Goal: Task Accomplishment & Management: Manage account settings

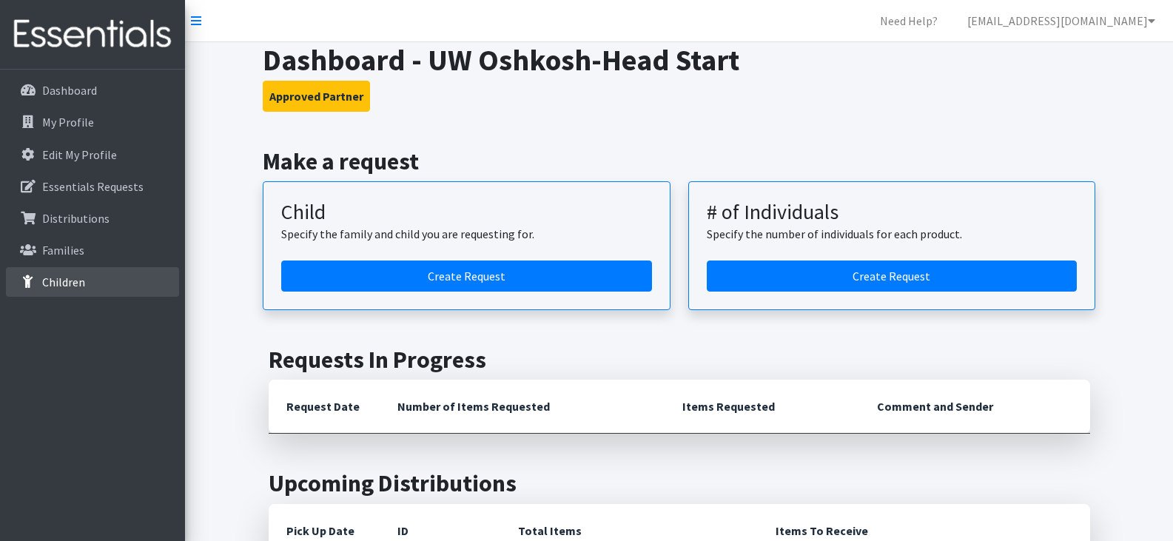
click at [76, 279] on p "Children" at bounding box center [63, 282] width 43 height 15
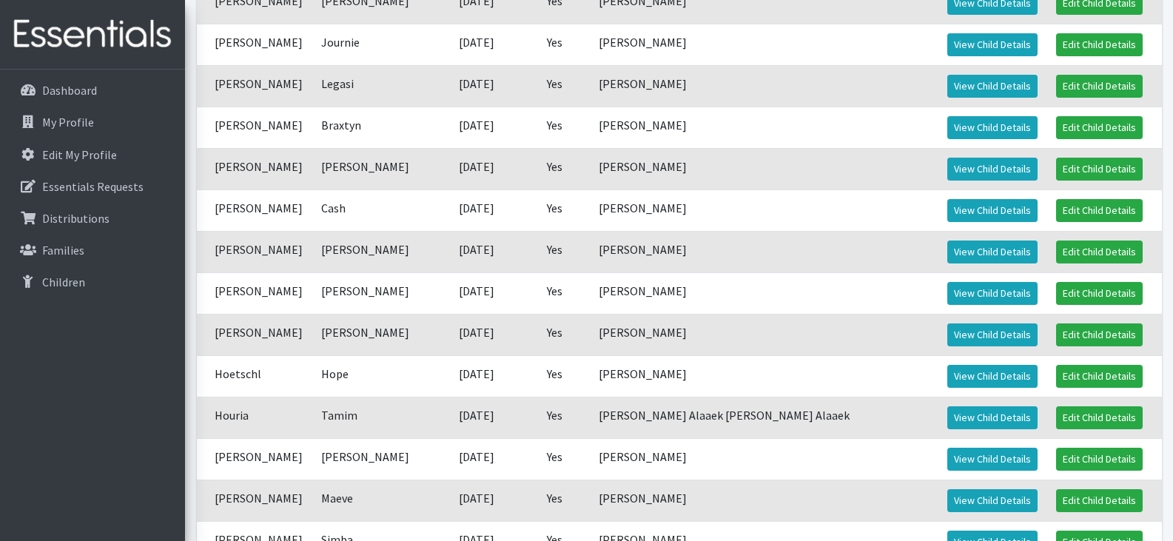
scroll to position [432, 0]
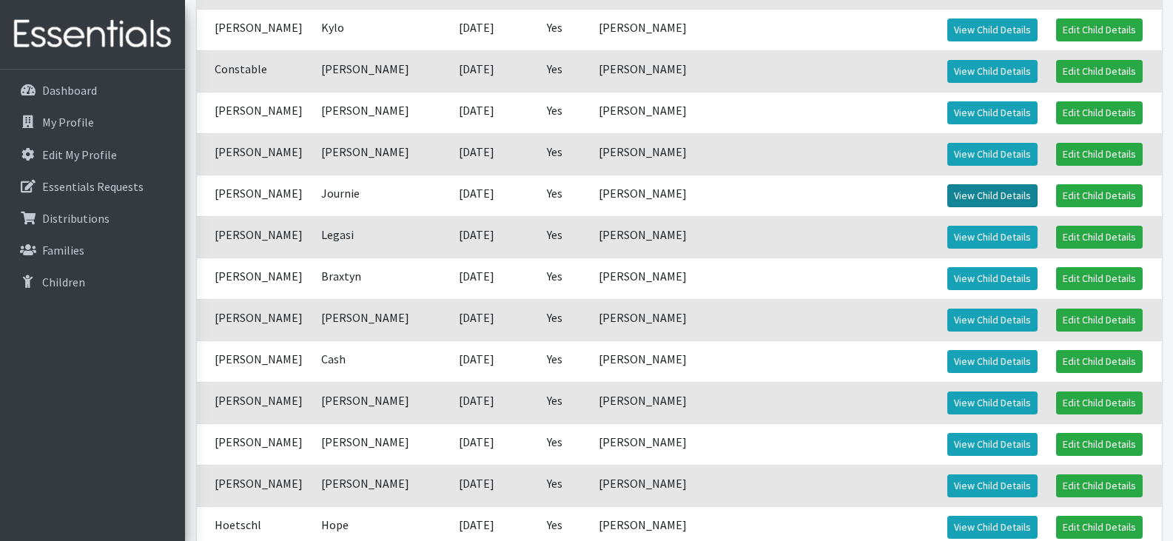
click at [947, 198] on link "View Child Details" at bounding box center [992, 195] width 90 height 23
click at [947, 241] on link "View Child Details" at bounding box center [992, 237] width 90 height 23
click at [225, 207] on td "Evans" at bounding box center [254, 195] width 115 height 41
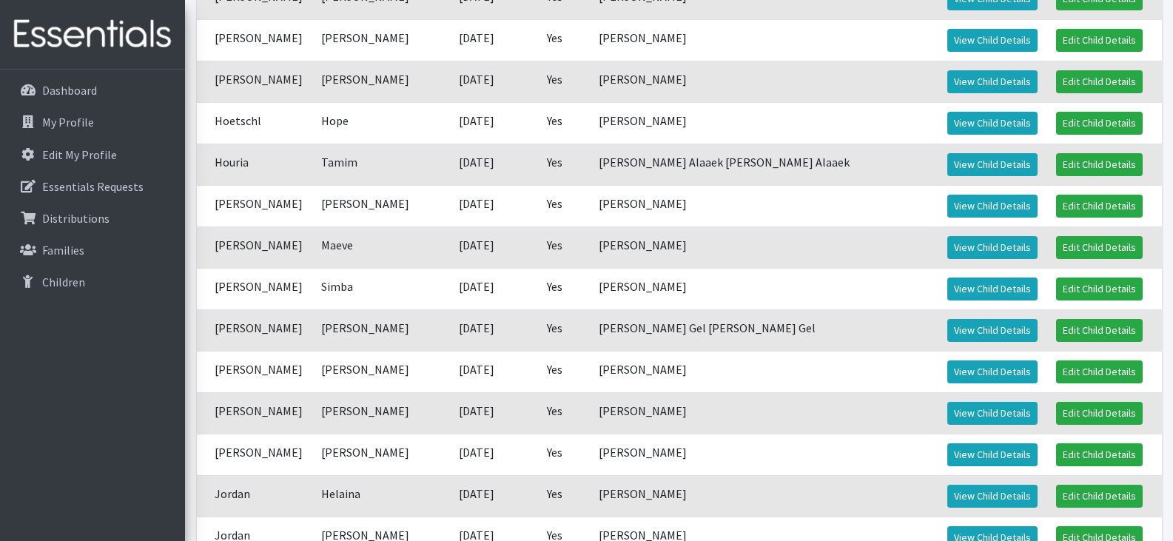
scroll to position [839, 0]
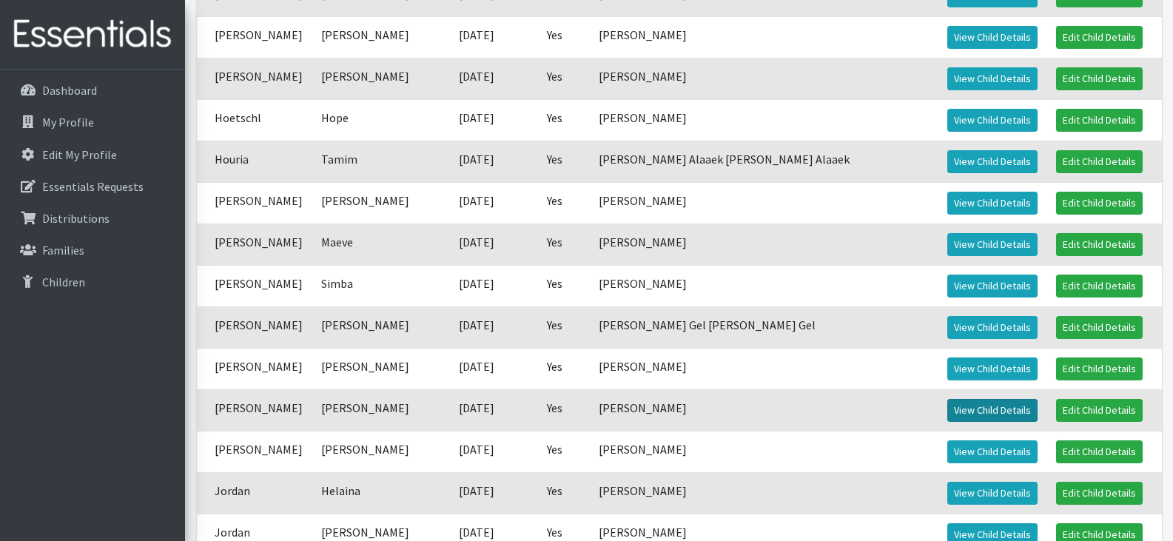
click at [952, 409] on link "View Child Details" at bounding box center [992, 410] width 90 height 23
click at [947, 448] on link "View Child Details" at bounding box center [992, 451] width 90 height 23
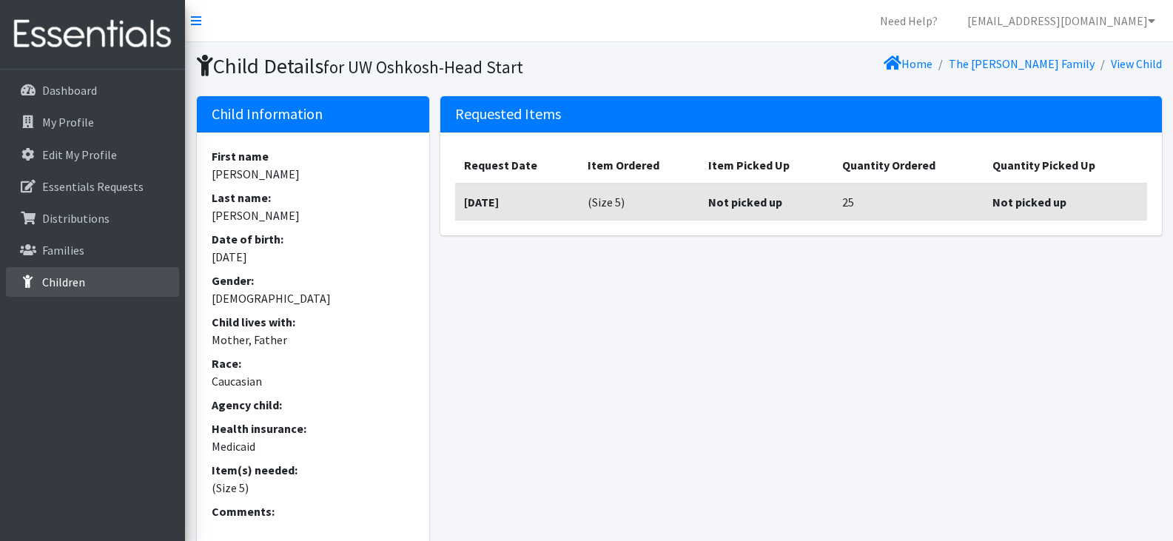
click at [93, 288] on link "Children" at bounding box center [92, 282] width 173 height 30
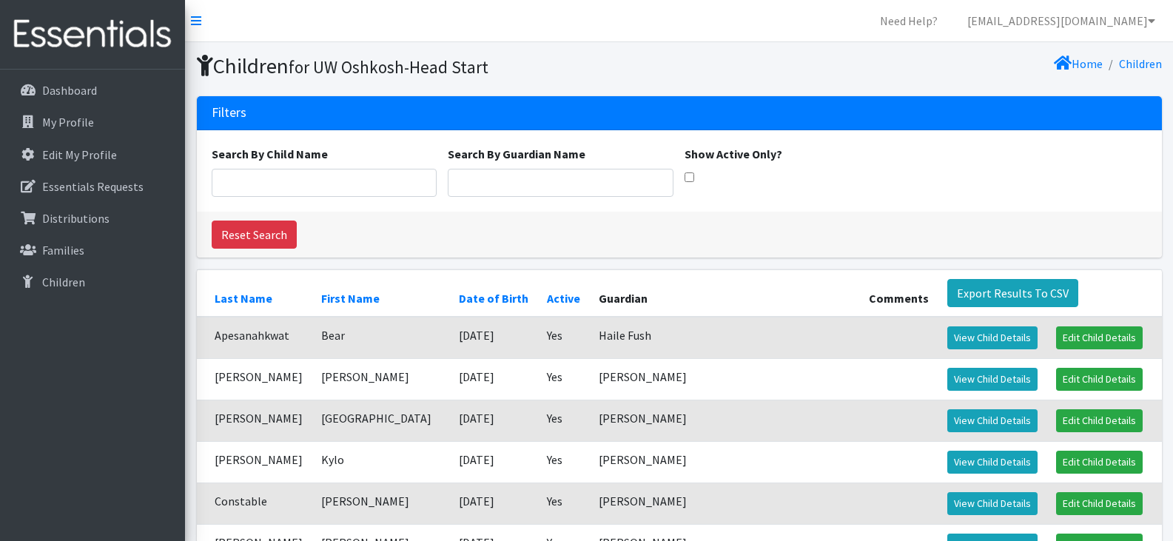
scroll to position [37, 0]
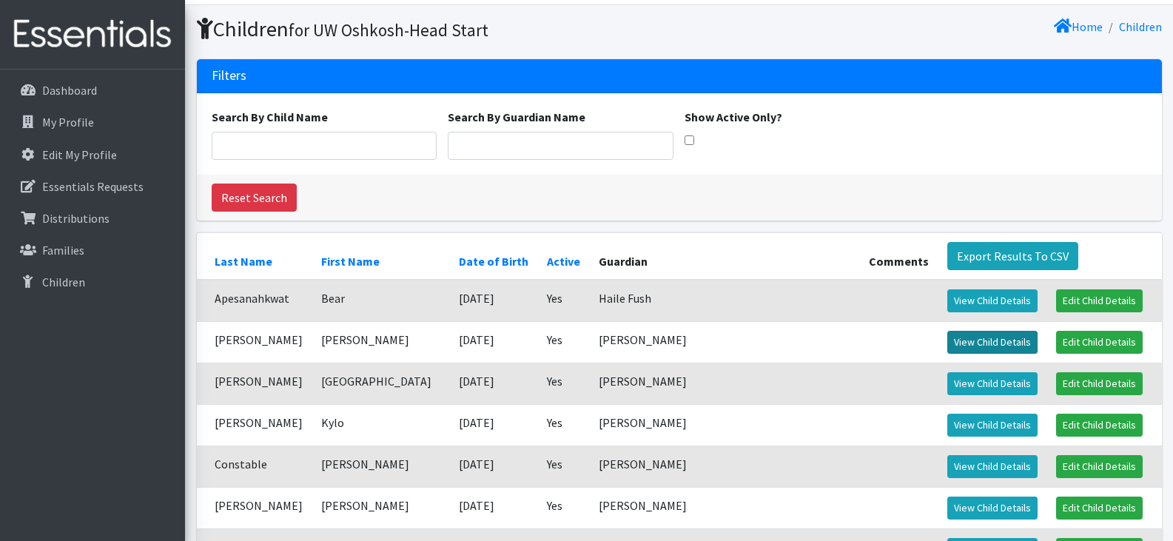
click at [965, 337] on link "View Child Details" at bounding box center [992, 342] width 90 height 23
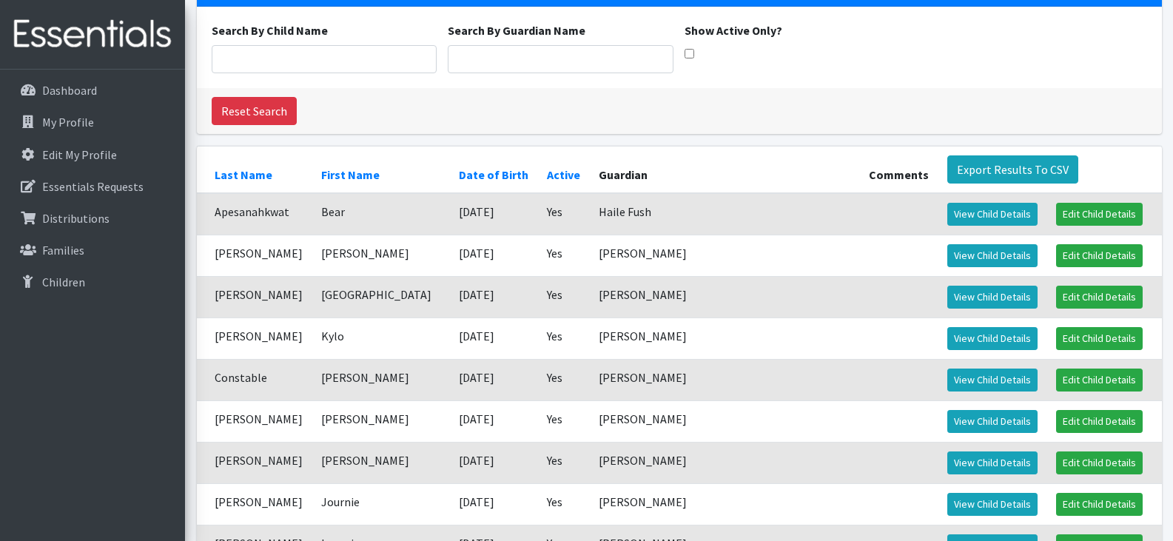
scroll to position [127, 0]
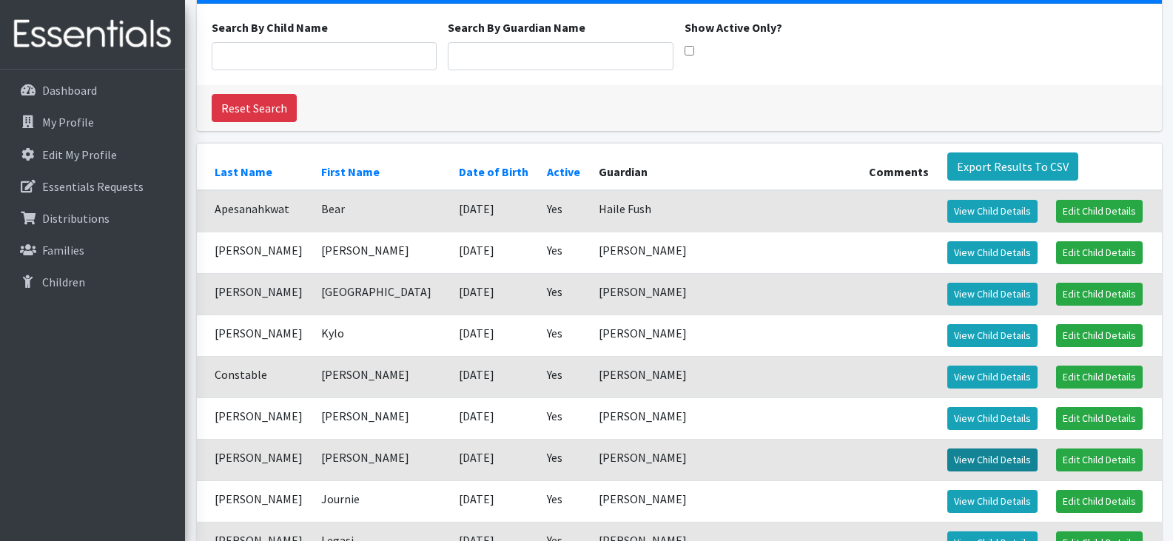
click at [947, 455] on link "View Child Details" at bounding box center [992, 460] width 90 height 23
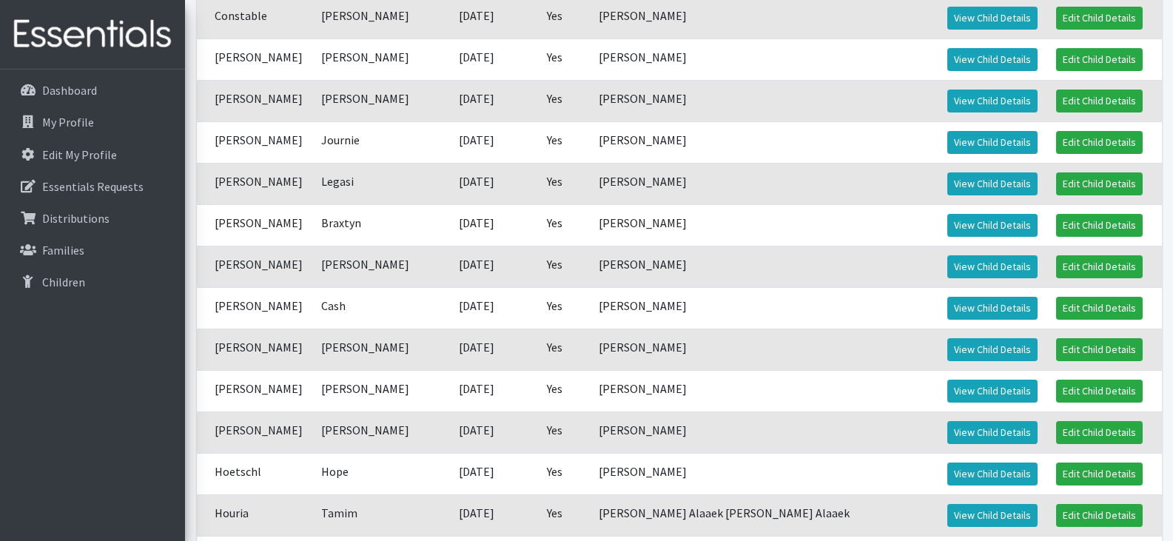
scroll to position [486, 0]
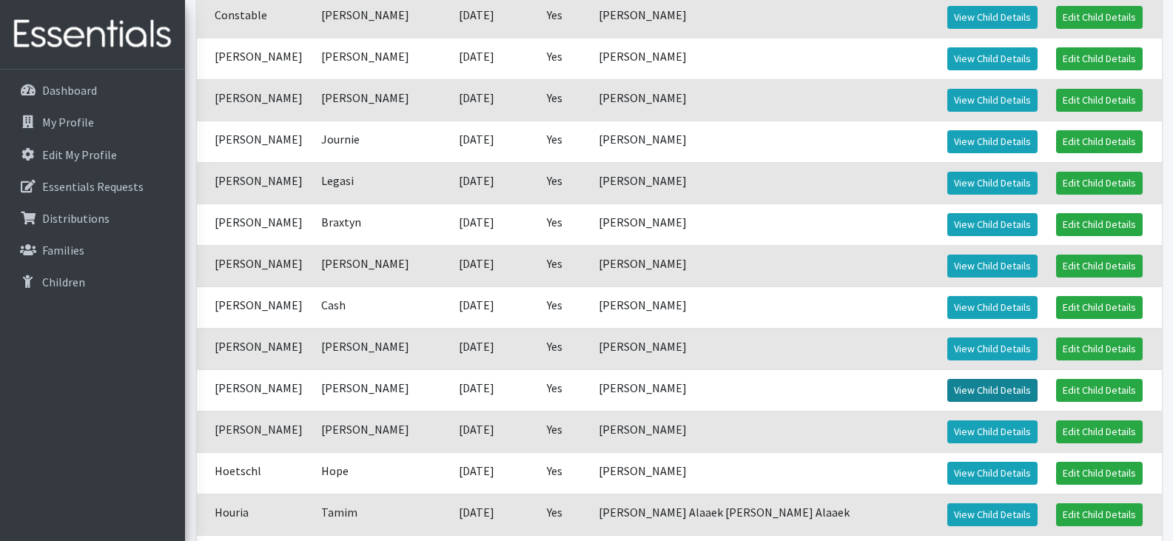
click at [947, 392] on link "View Child Details" at bounding box center [992, 390] width 90 height 23
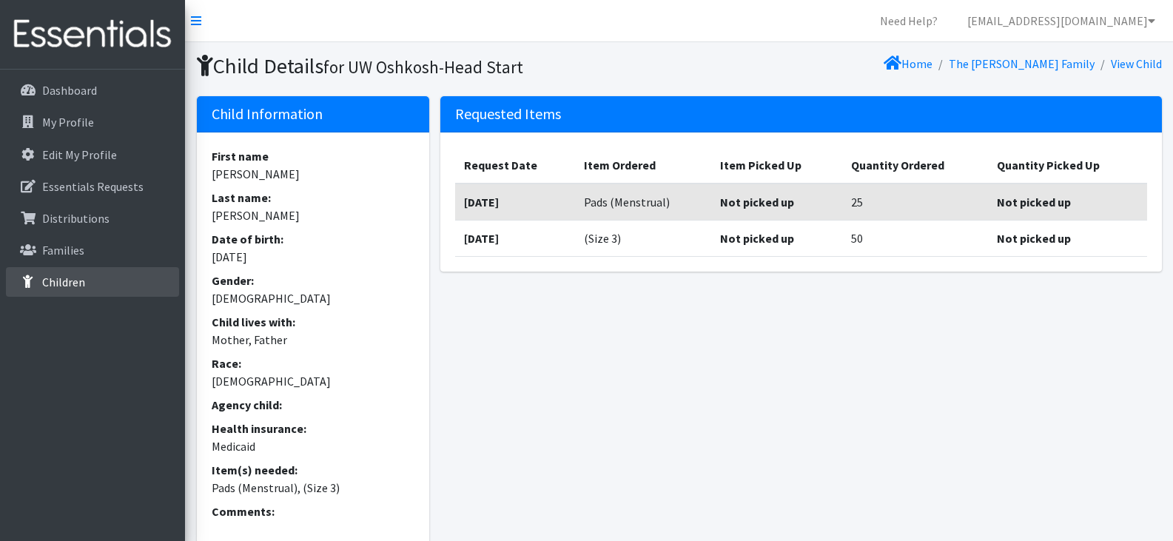
click at [112, 288] on link "Children" at bounding box center [92, 282] width 173 height 30
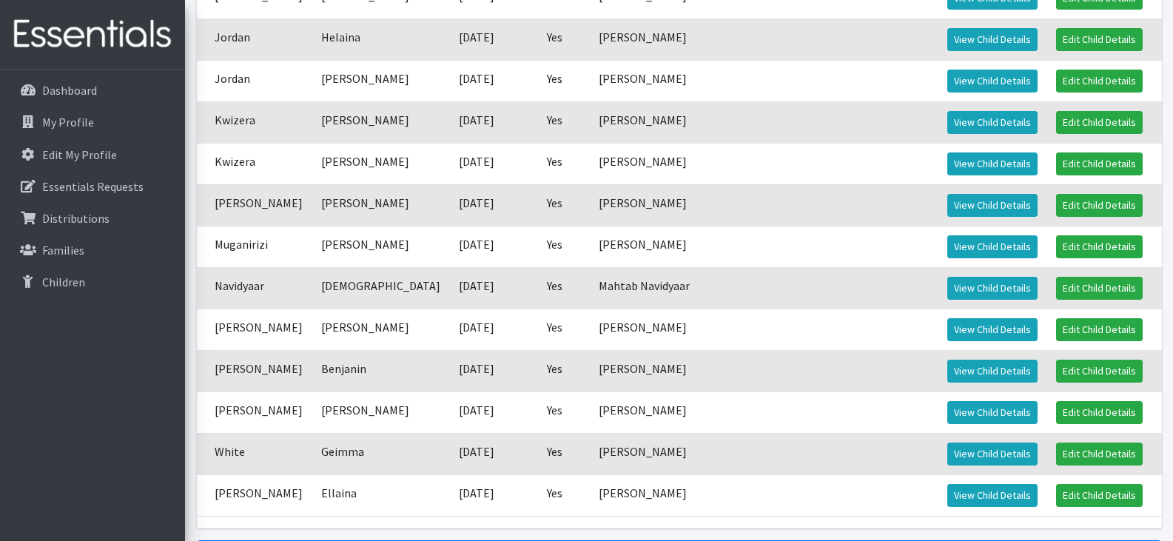
scroll to position [1289, 0]
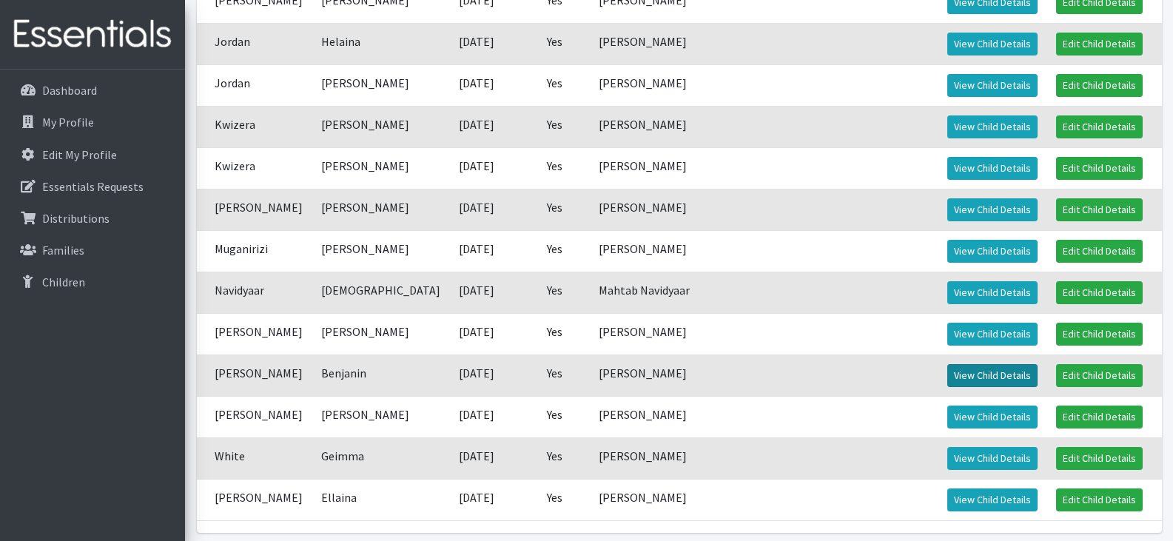
click at [969, 374] on link "View Child Details" at bounding box center [992, 375] width 90 height 23
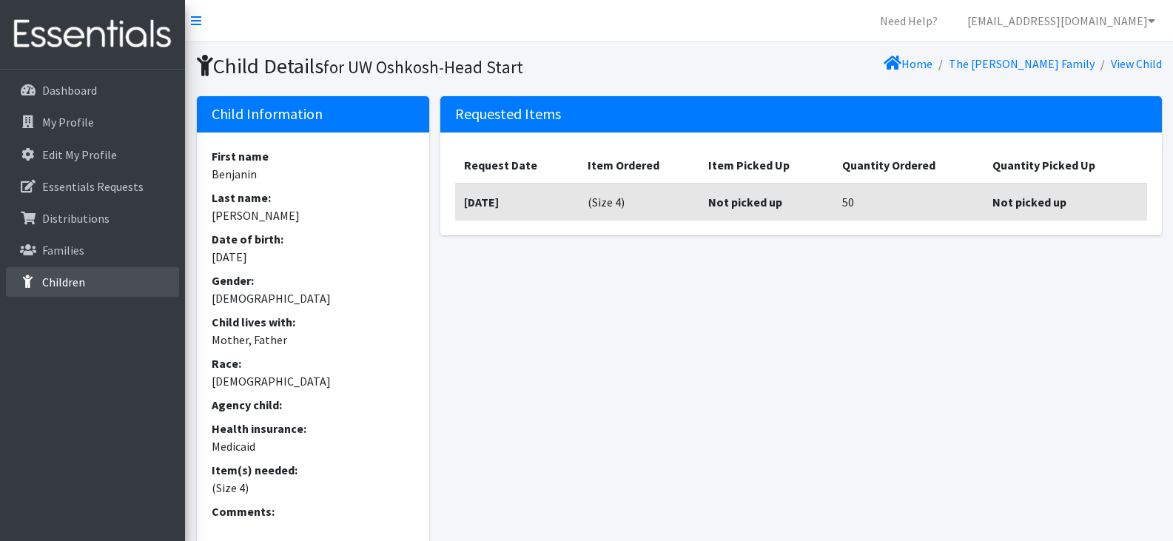
click at [93, 283] on link "Children" at bounding box center [92, 282] width 173 height 30
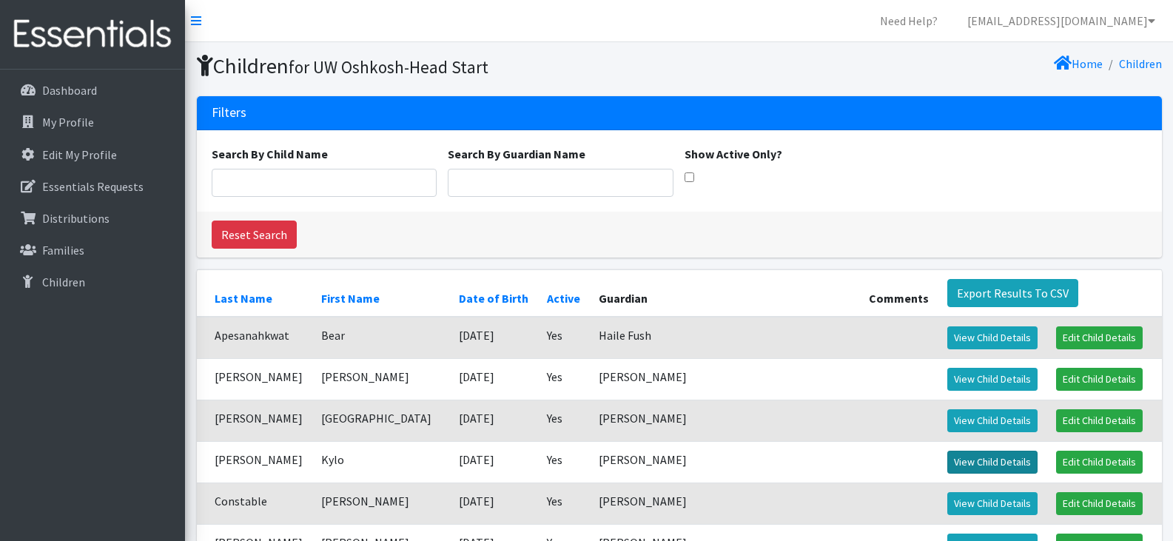
click at [970, 459] on link "View Child Details" at bounding box center [992, 462] width 90 height 23
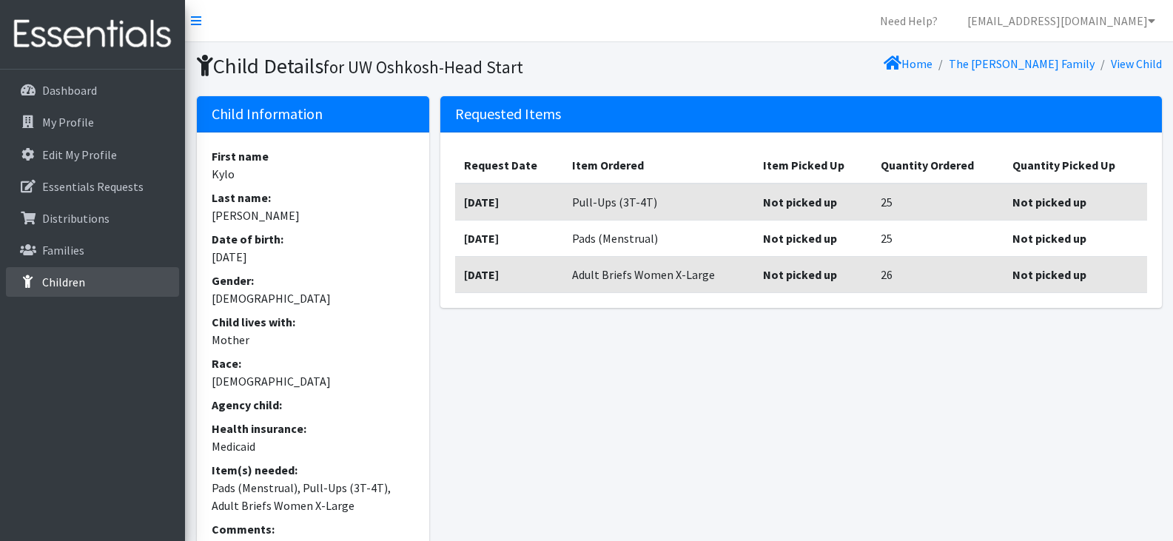
click at [91, 283] on link "Children" at bounding box center [92, 282] width 173 height 30
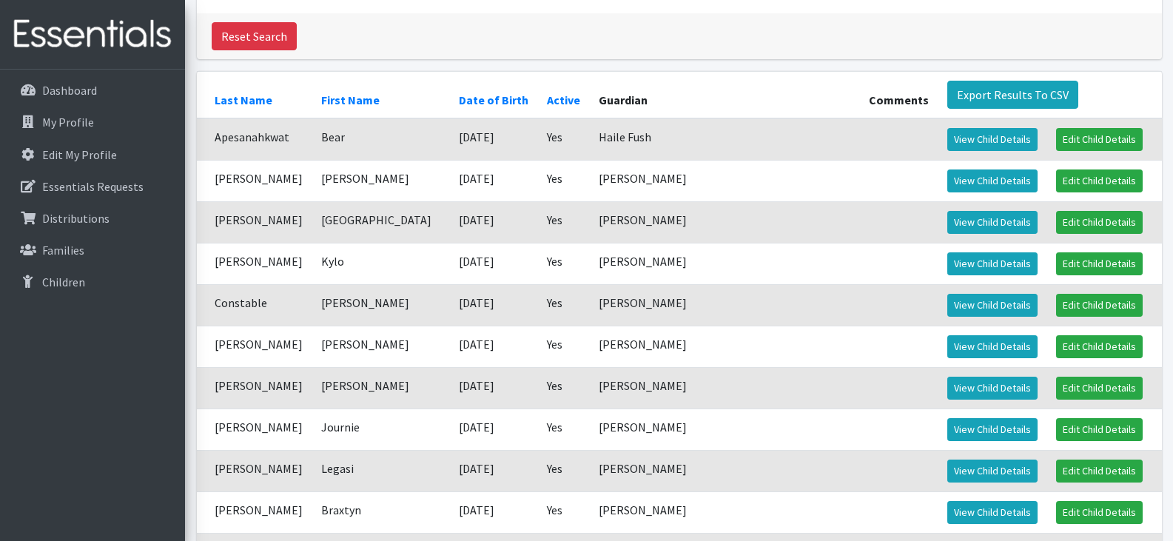
scroll to position [199, 0]
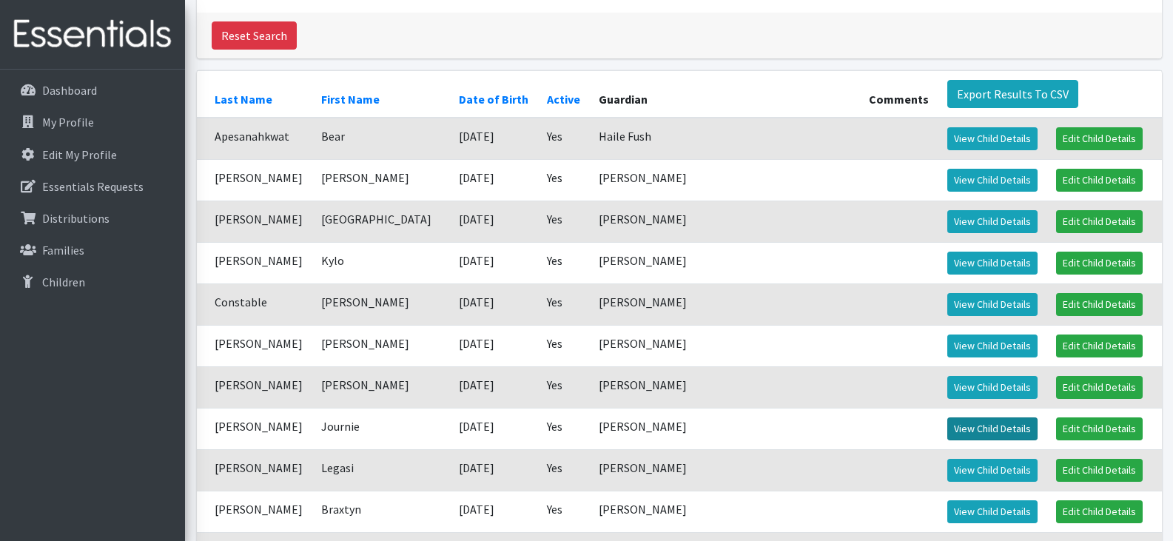
click at [947, 429] on link "View Child Details" at bounding box center [992, 428] width 90 height 23
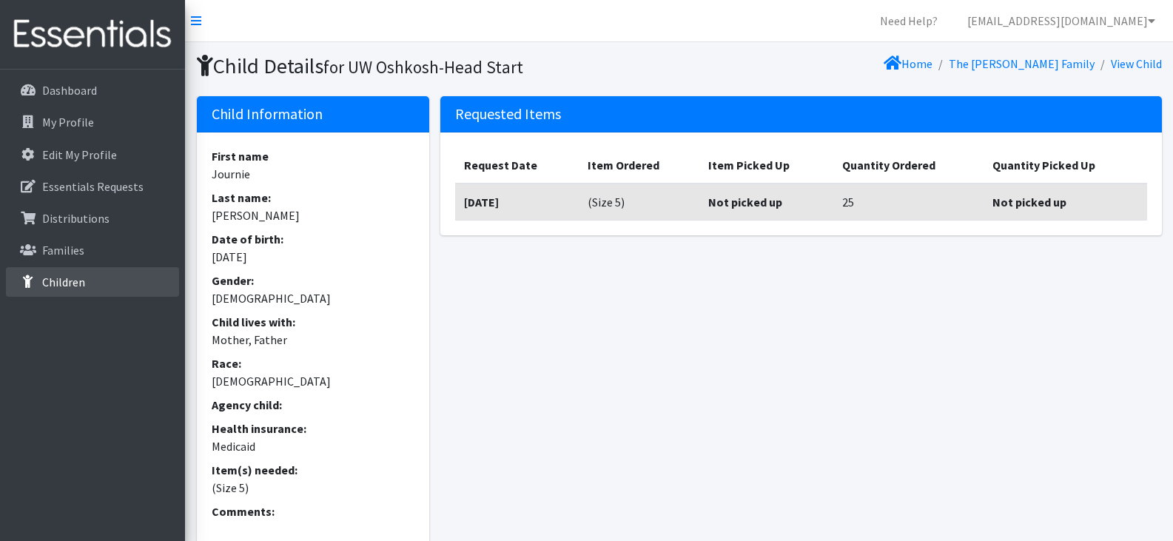
click at [98, 286] on link "Children" at bounding box center [92, 282] width 173 height 30
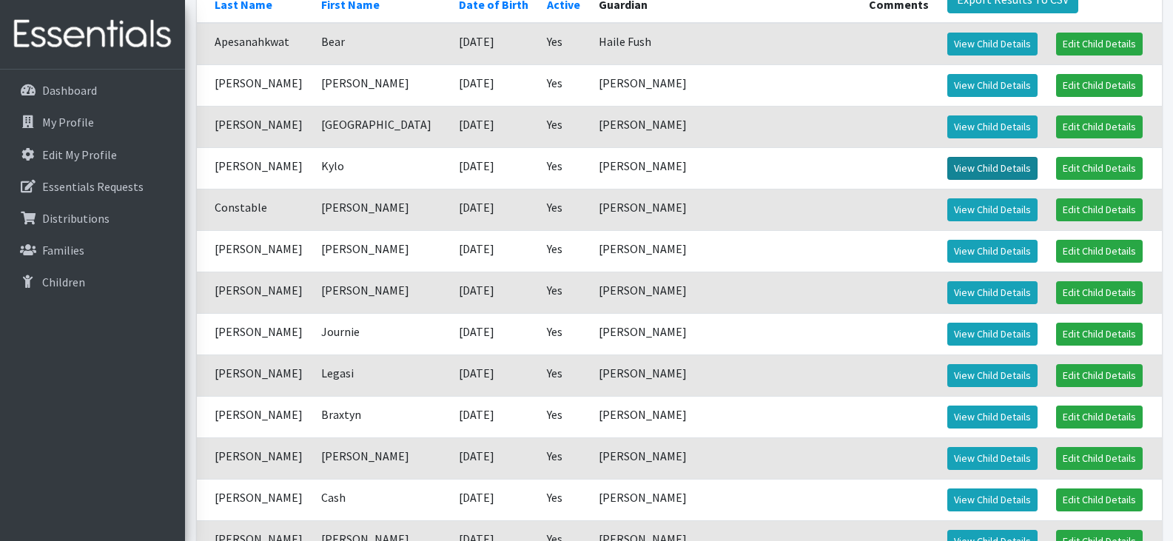
scroll to position [295, 0]
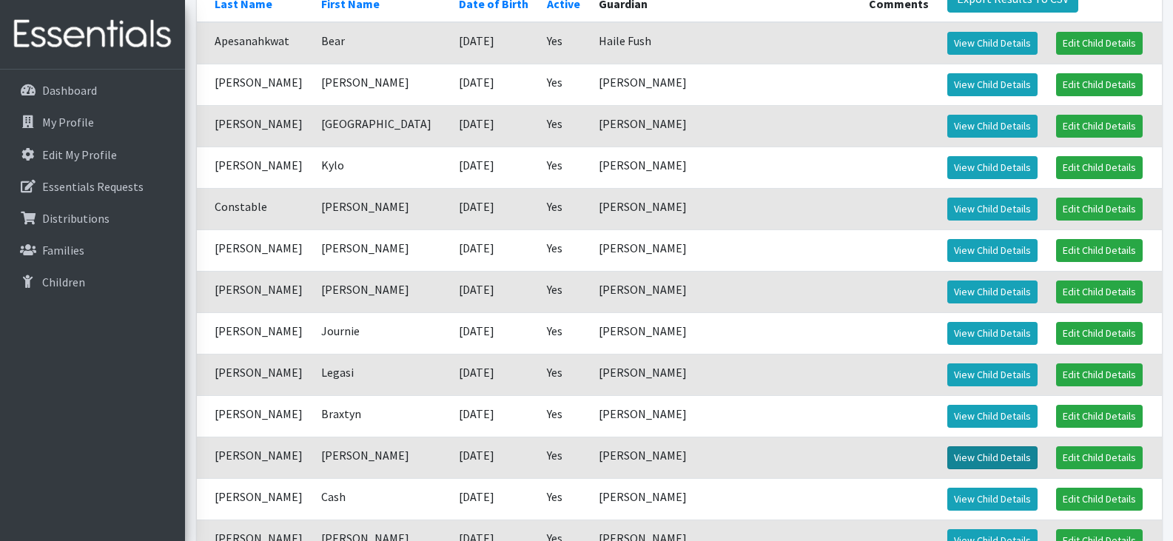
click at [947, 457] on link "View Child Details" at bounding box center [992, 457] width 90 height 23
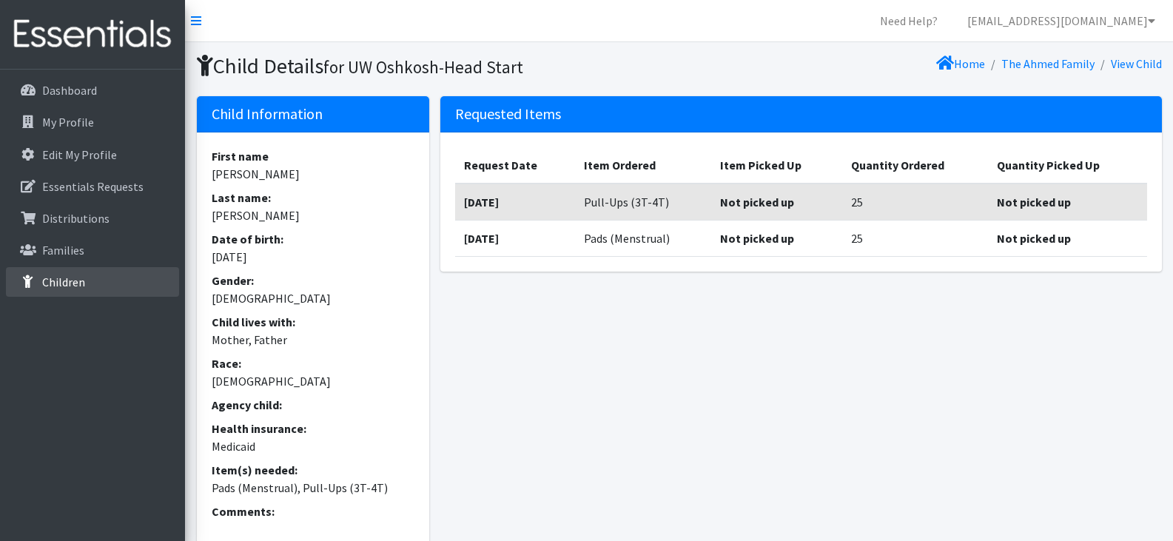
click at [78, 278] on p "Children" at bounding box center [63, 282] width 43 height 15
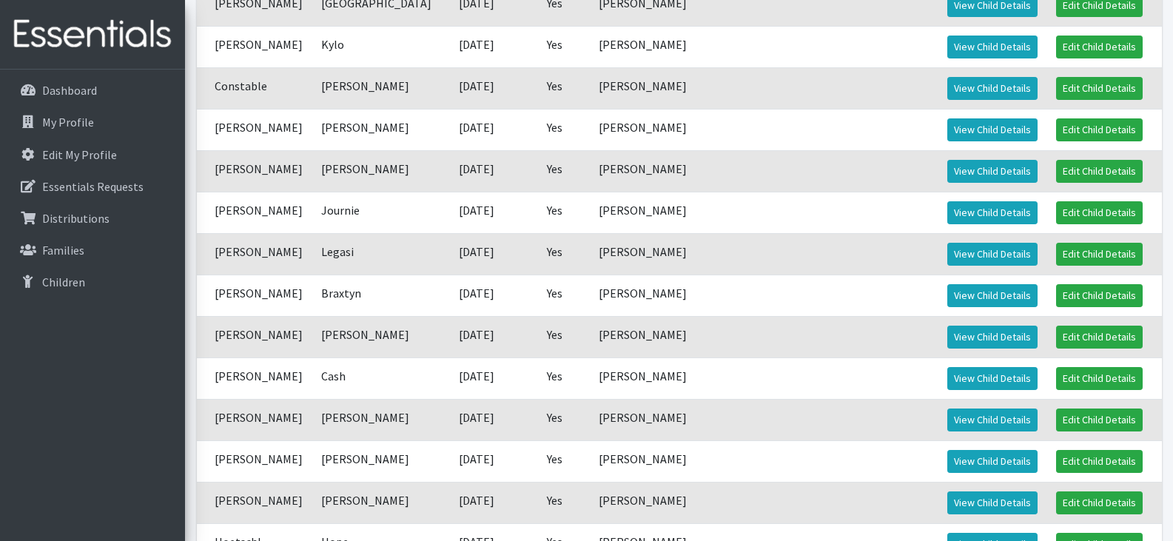
scroll to position [416, 0]
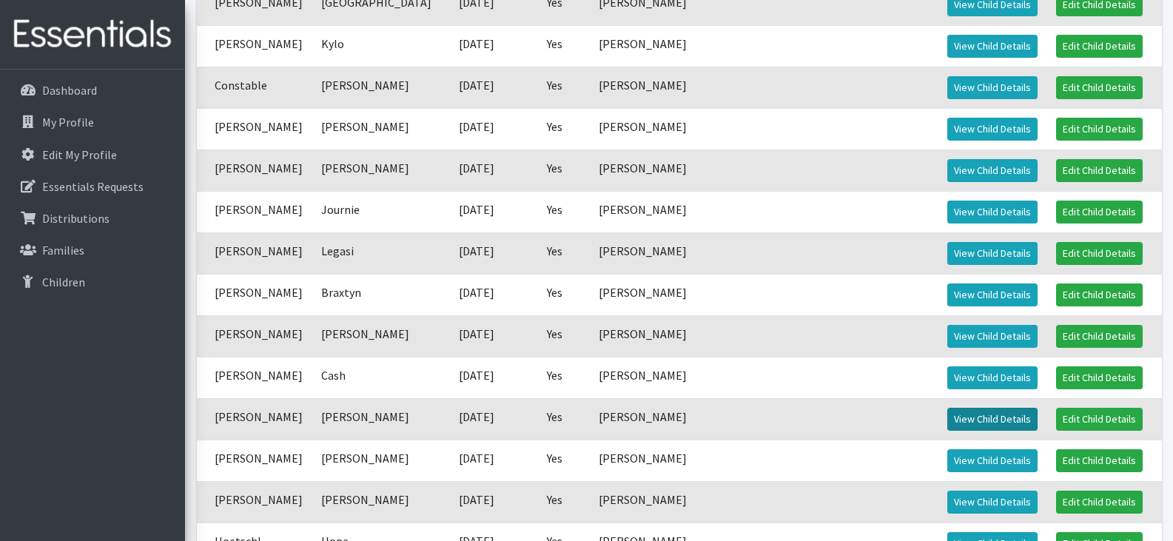
click at [947, 414] on link "View Child Details" at bounding box center [992, 419] width 90 height 23
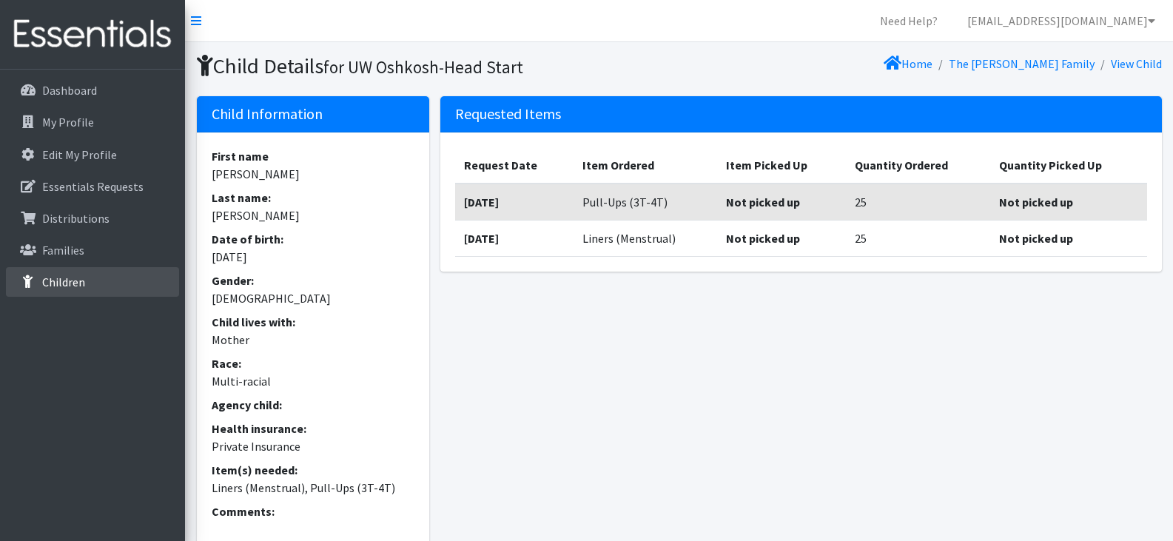
click at [104, 274] on link "Children" at bounding box center [92, 282] width 173 height 30
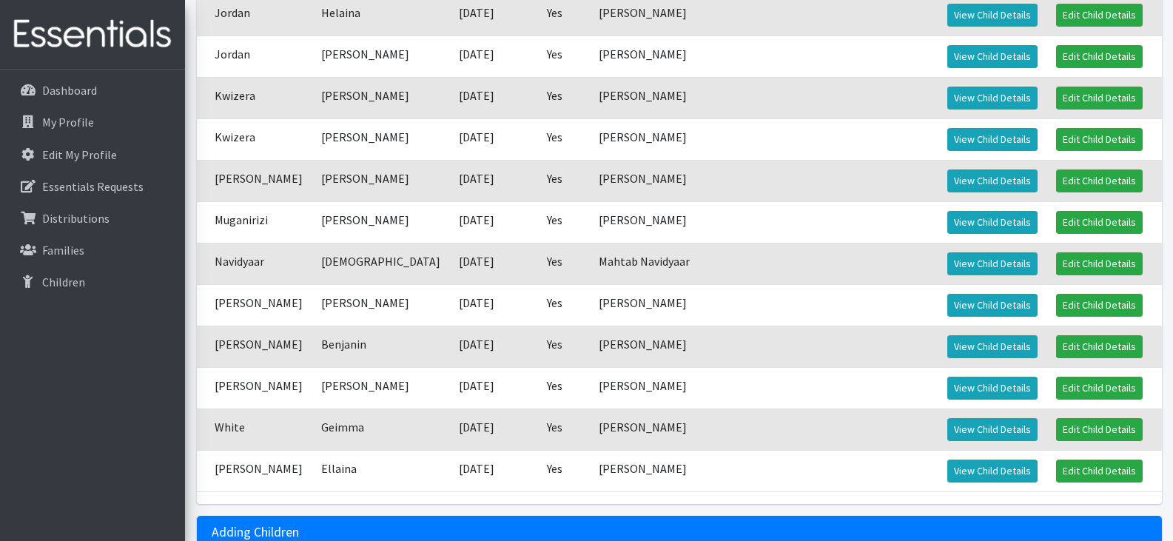
scroll to position [1320, 0]
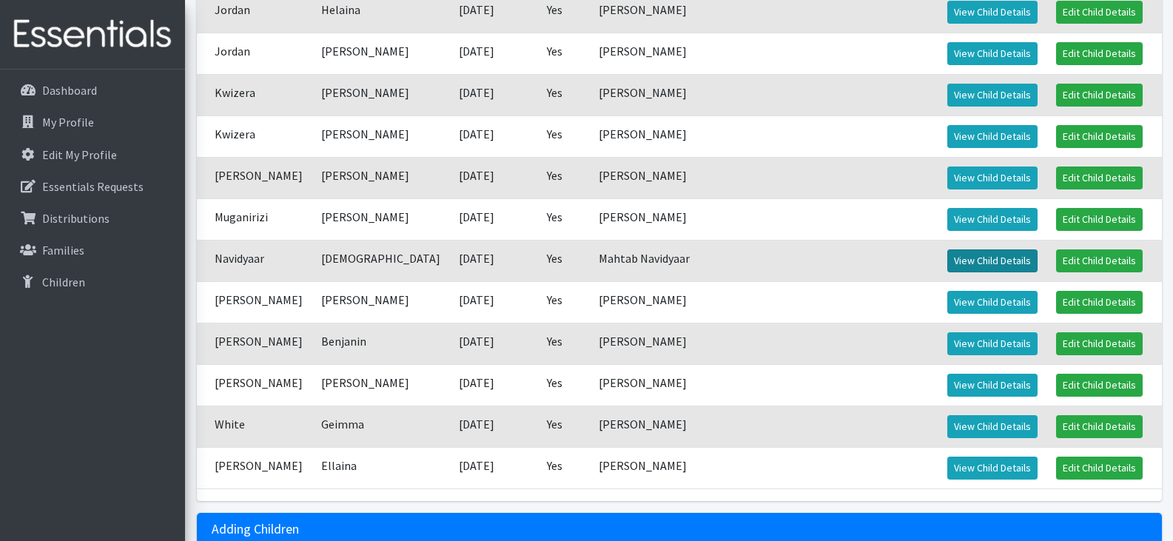
click at [947, 262] on link "View Child Details" at bounding box center [992, 260] width 90 height 23
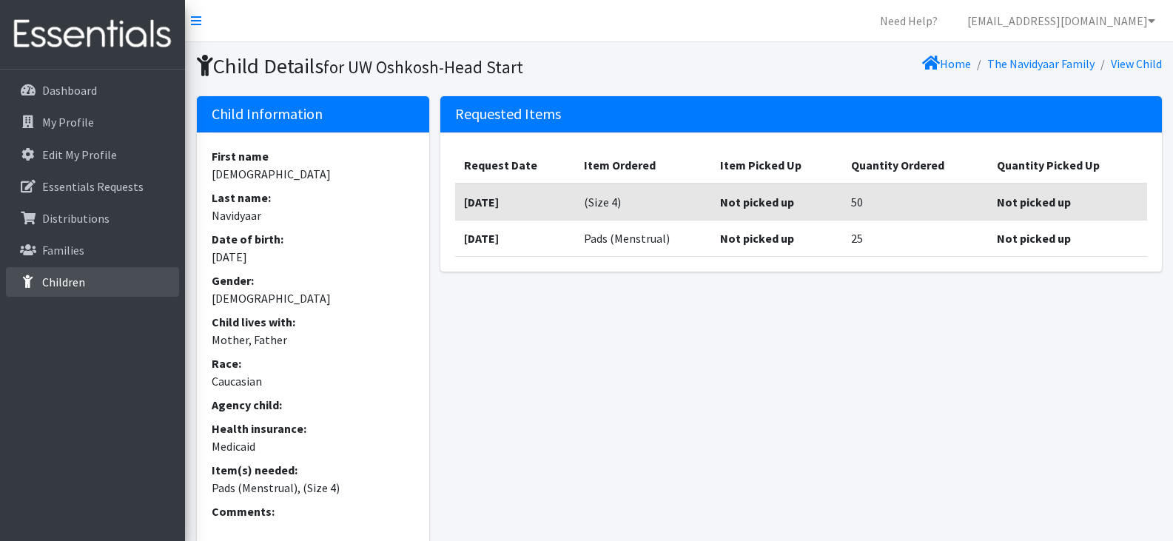
click at [81, 284] on p "Children" at bounding box center [63, 282] width 43 height 15
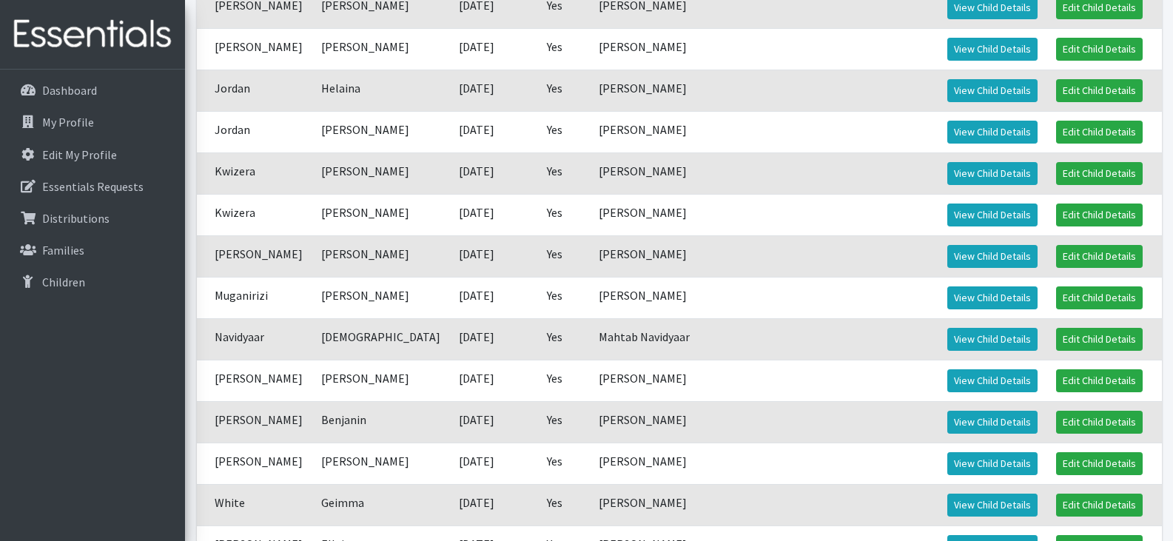
scroll to position [1240, 0]
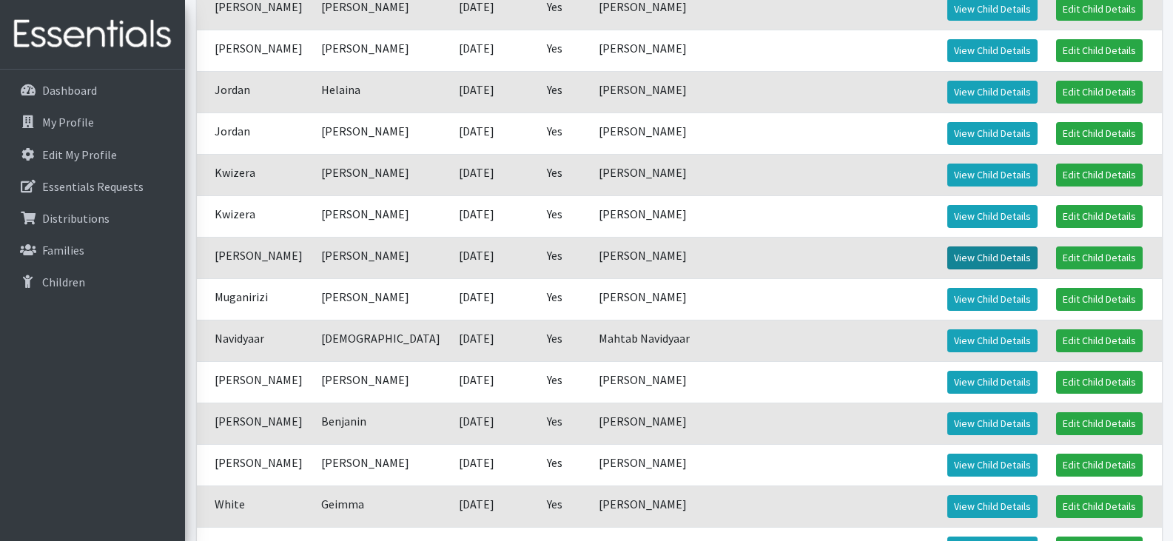
click at [947, 255] on link "View Child Details" at bounding box center [992, 257] width 90 height 23
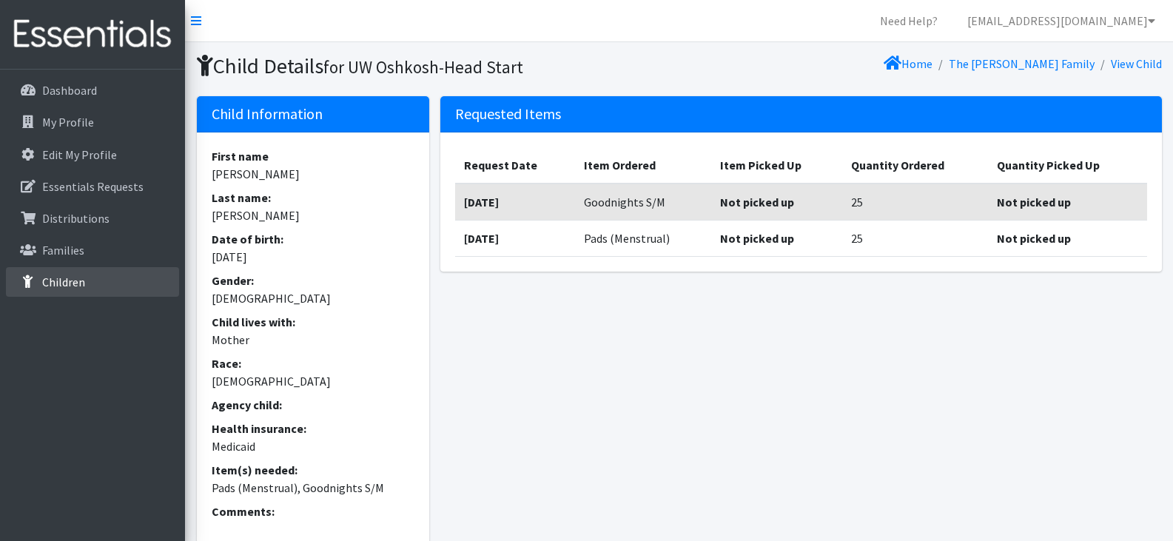
click at [60, 280] on p "Children" at bounding box center [63, 282] width 43 height 15
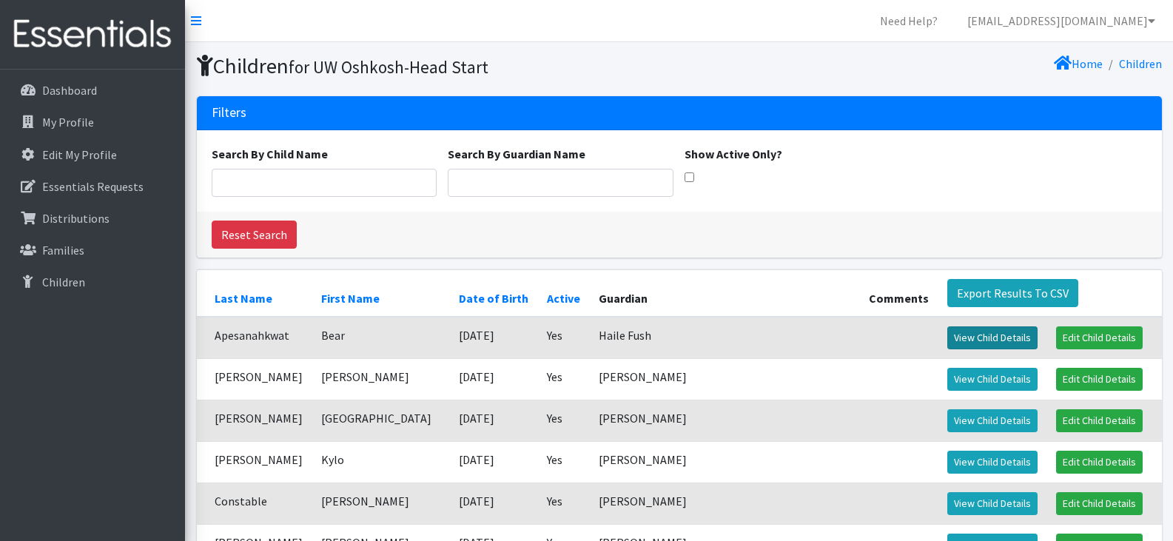
click at [968, 338] on link "View Child Details" at bounding box center [992, 337] width 90 height 23
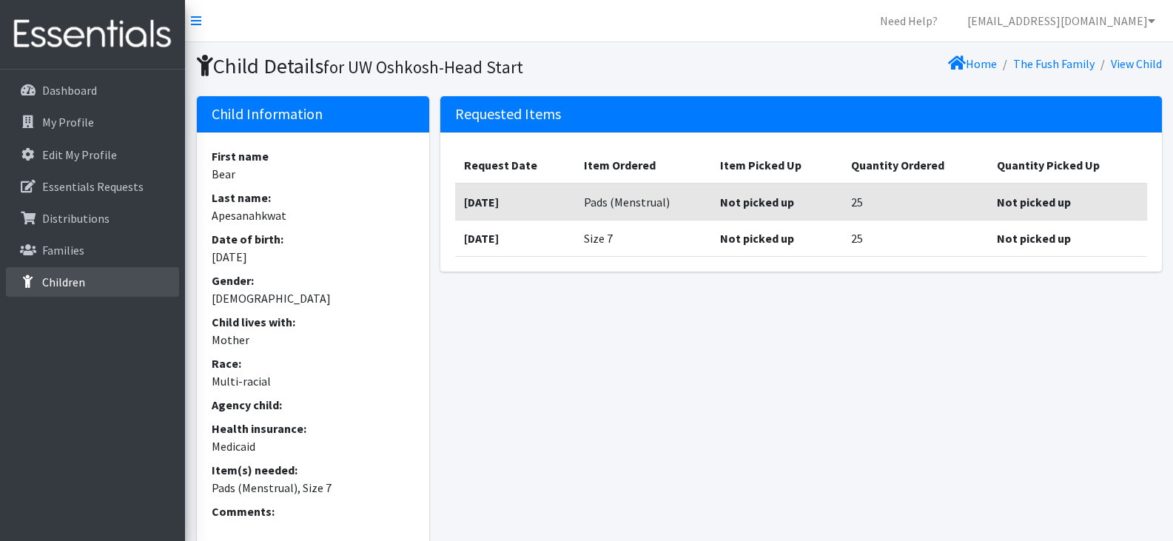
click at [87, 275] on link "Children" at bounding box center [92, 282] width 173 height 30
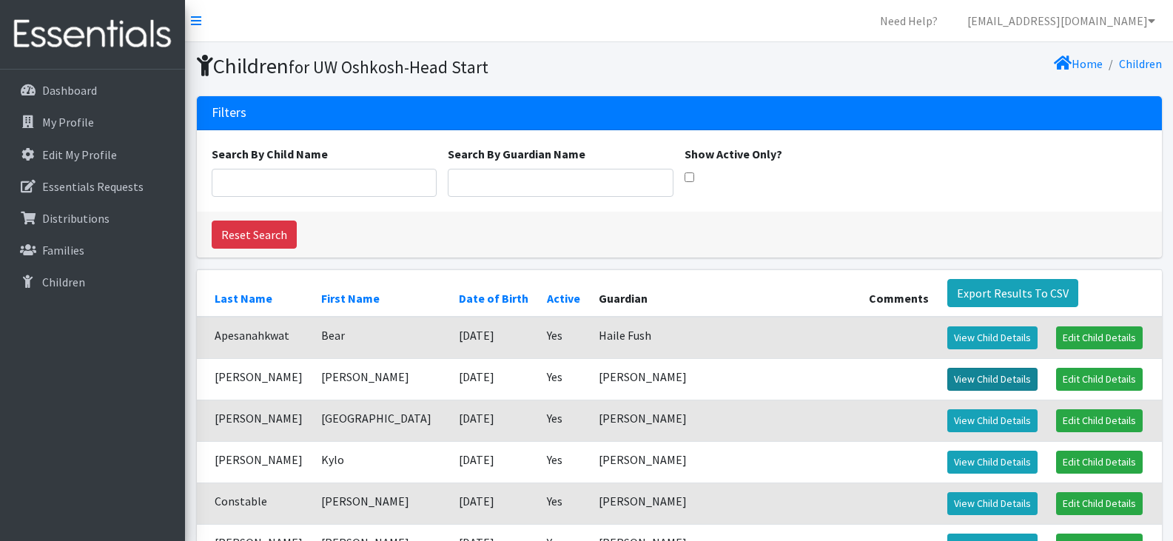
click at [947, 372] on link "View Child Details" at bounding box center [992, 379] width 90 height 23
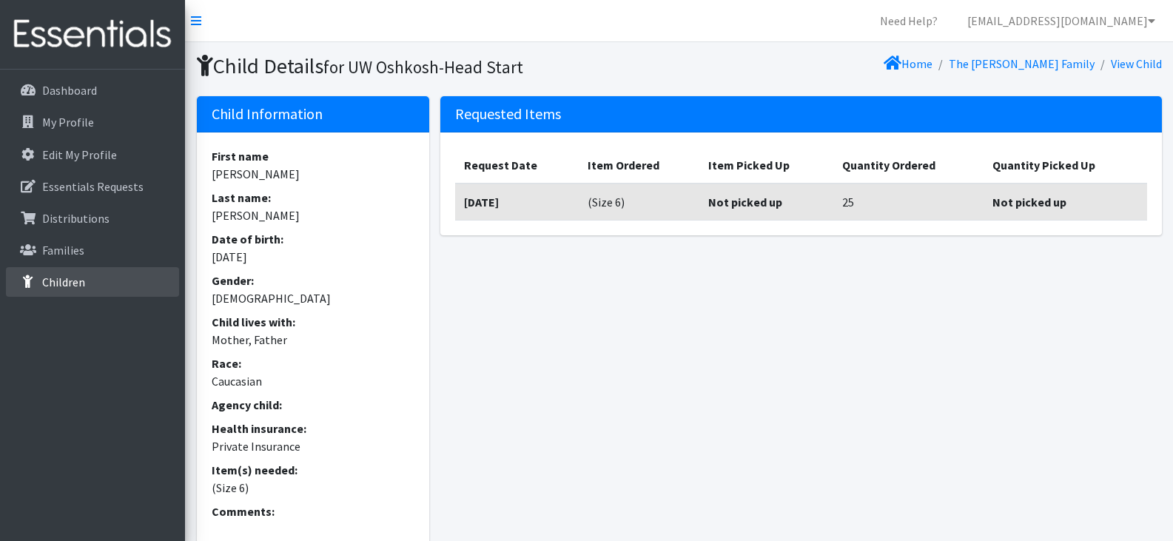
click at [80, 273] on link "Children" at bounding box center [92, 282] width 173 height 30
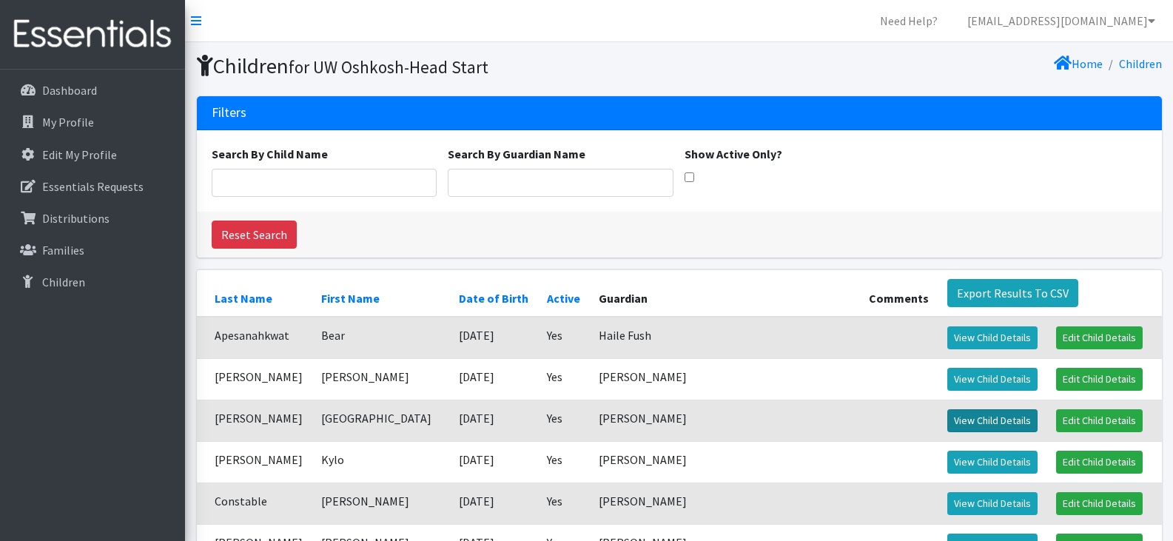
click at [953, 421] on link "View Child Details" at bounding box center [992, 420] width 90 height 23
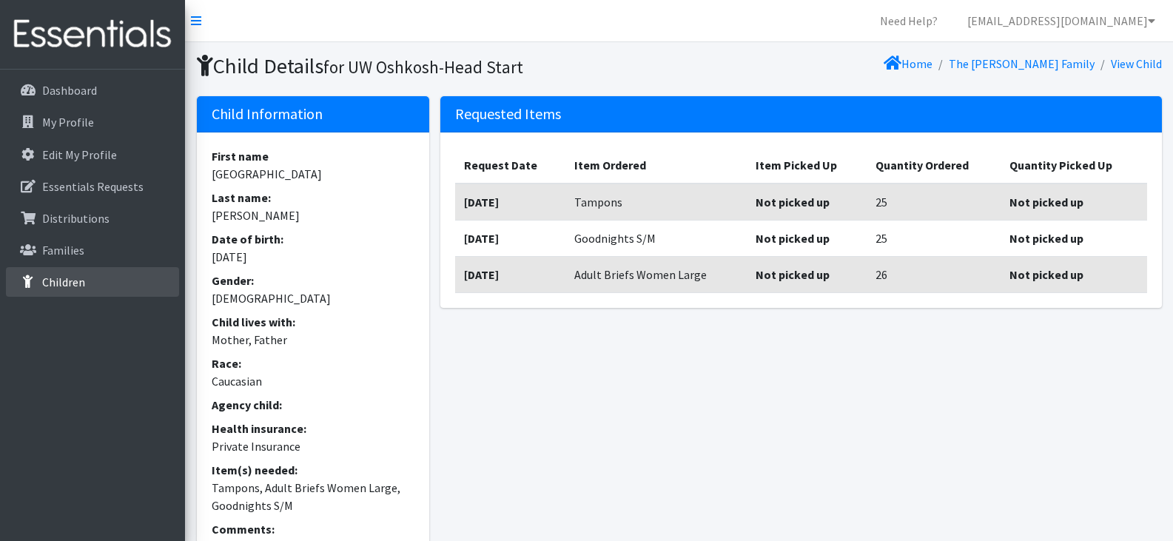
click at [73, 281] on p "Children" at bounding box center [63, 282] width 43 height 15
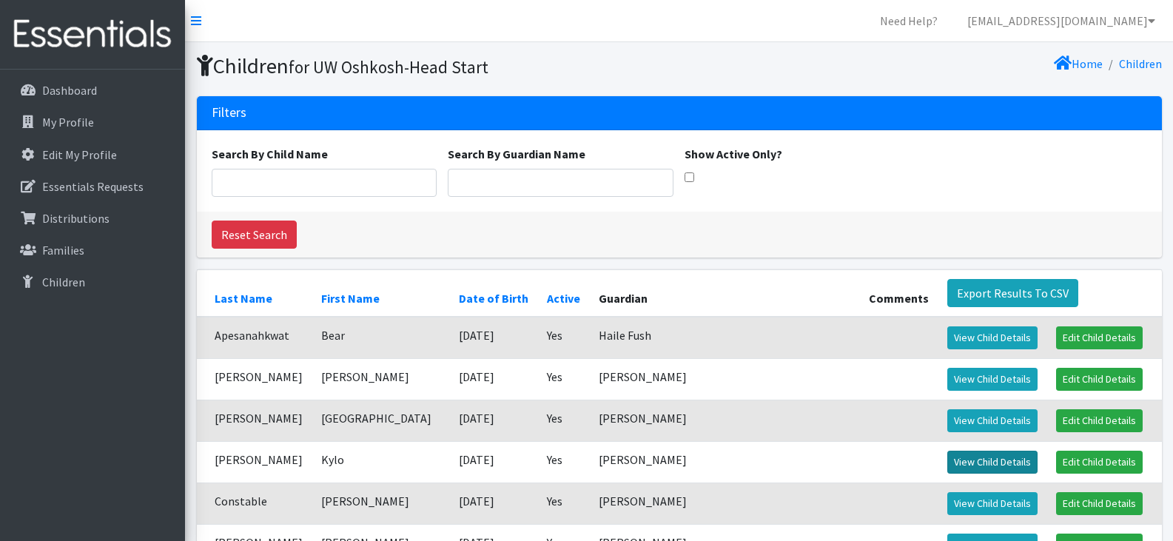
click at [947, 463] on link "View Child Details" at bounding box center [992, 462] width 90 height 23
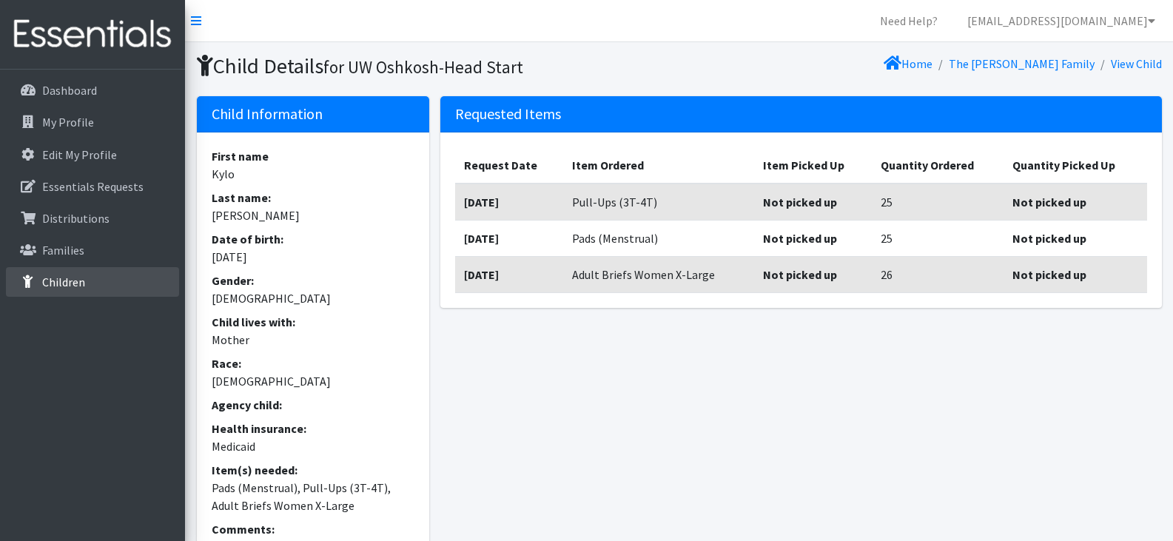
click at [101, 269] on link "Children" at bounding box center [92, 282] width 173 height 30
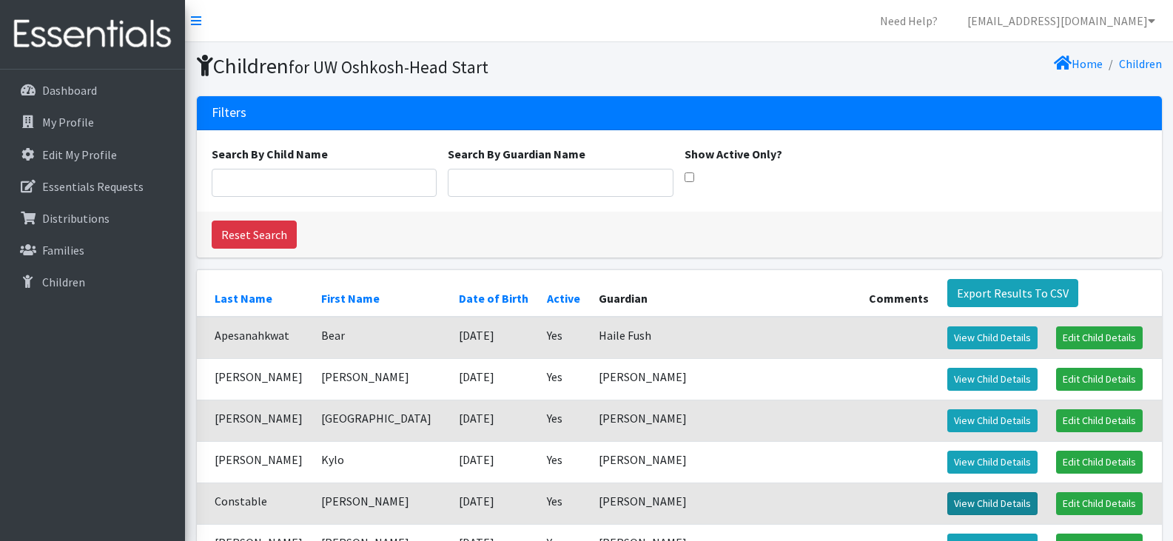
click at [975, 505] on link "View Child Details" at bounding box center [992, 503] width 90 height 23
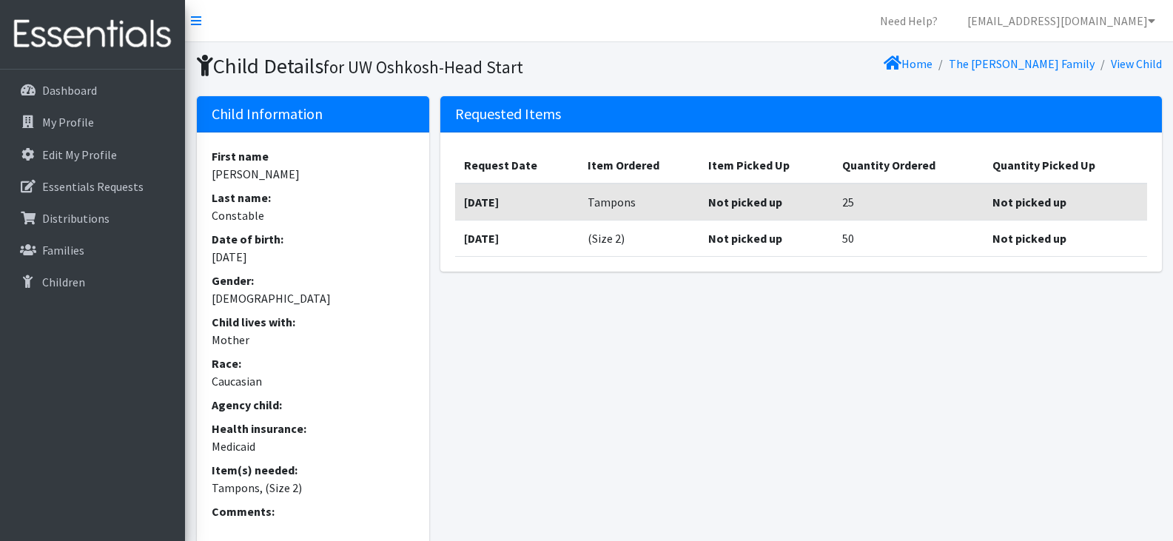
drag, startPoint x: 0, startPoint y: 0, endPoint x: 892, endPoint y: 491, distance: 1018.3
click at [892, 491] on div "Requested Items Request Date Item Ordered Item Picked Up Quantity Ordered Quant…" at bounding box center [801, 327] width 732 height 463
click at [98, 286] on link "Children" at bounding box center [92, 282] width 173 height 30
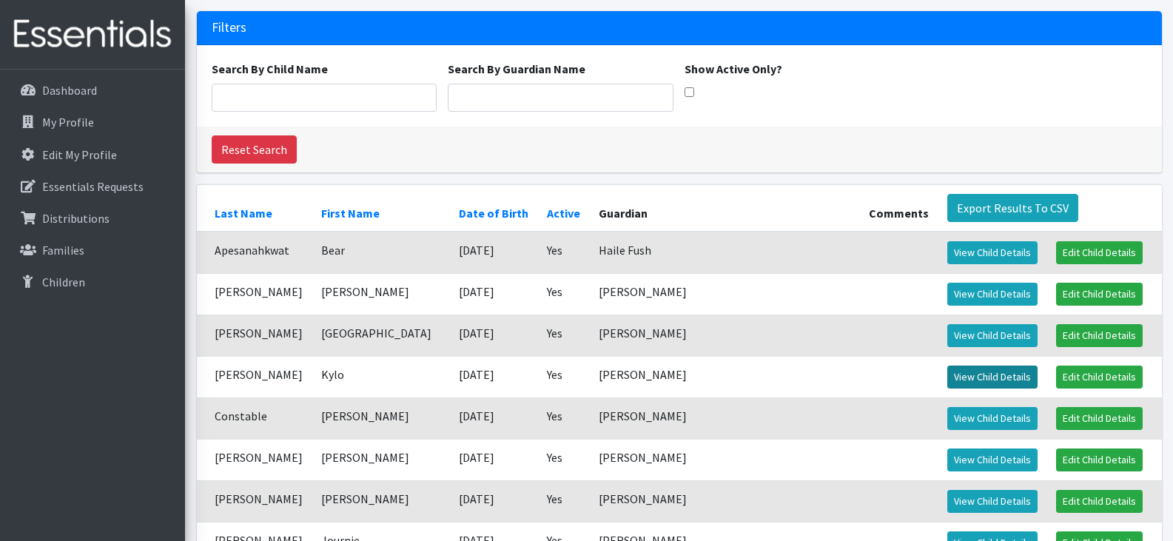
scroll to position [86, 0]
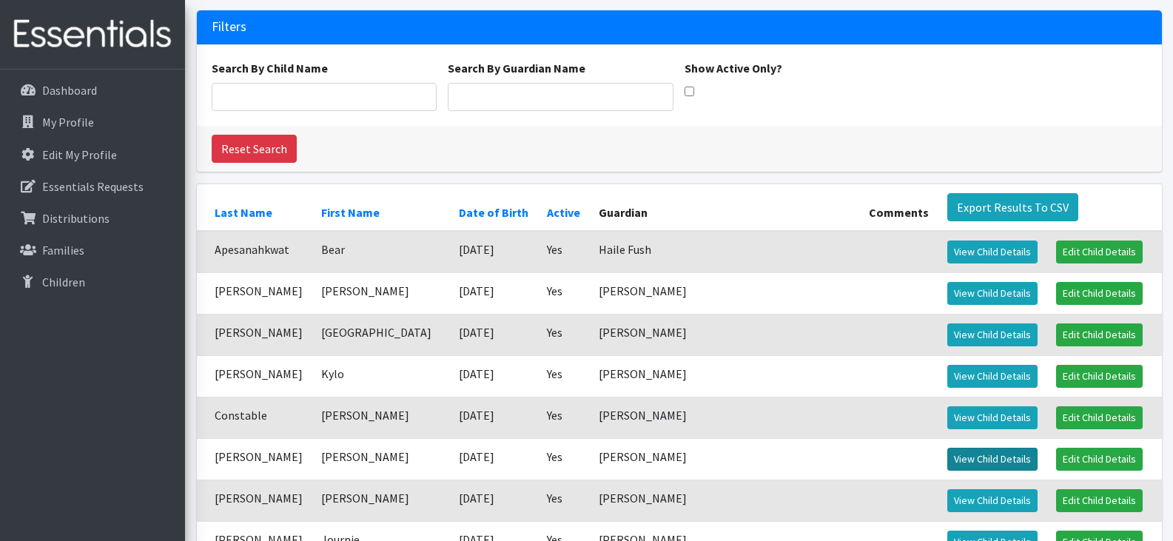
click at [947, 453] on link "View Child Details" at bounding box center [992, 459] width 90 height 23
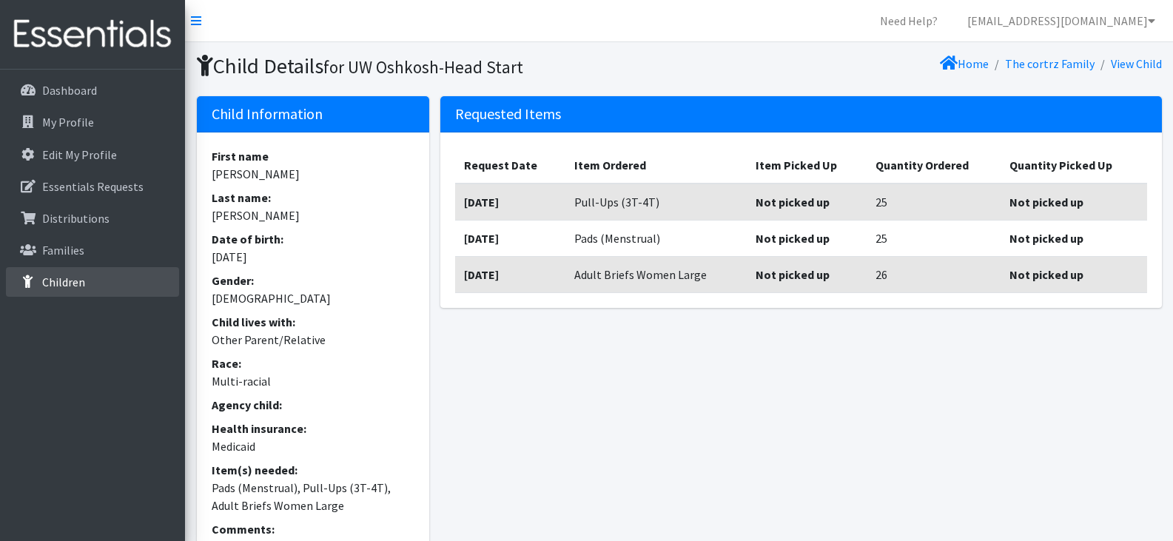
click at [79, 275] on p "Children" at bounding box center [63, 282] width 43 height 15
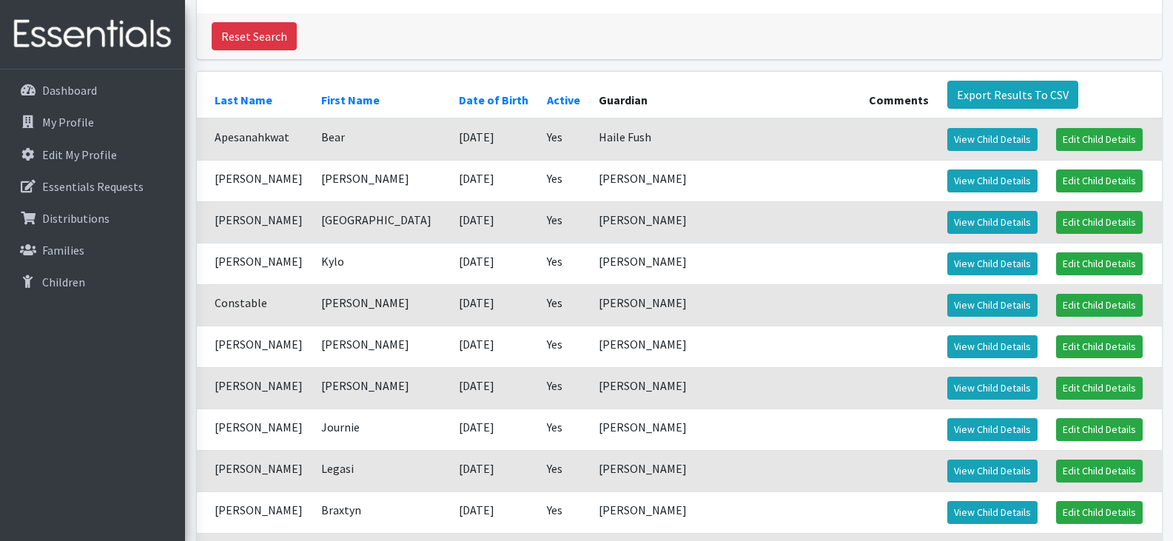
scroll to position [200, 0]
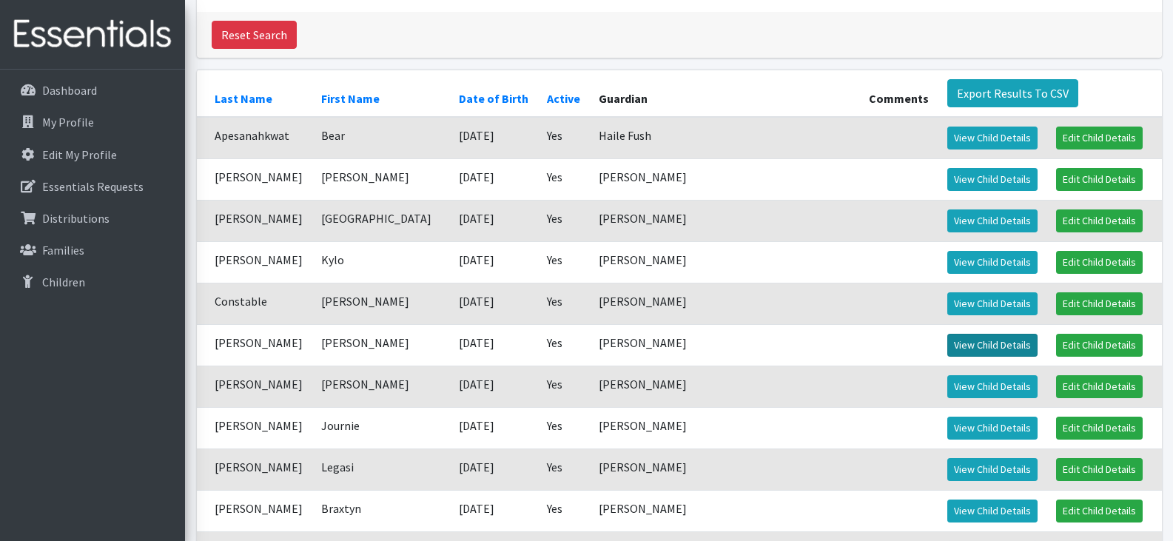
click at [952, 343] on link "View Child Details" at bounding box center [992, 345] width 90 height 23
click at [947, 383] on link "View Child Details" at bounding box center [992, 386] width 90 height 23
click at [947, 424] on link "View Child Details" at bounding box center [992, 428] width 90 height 23
click at [955, 466] on link "View Child Details" at bounding box center [992, 469] width 90 height 23
click at [975, 510] on link "View Child Details" at bounding box center [992, 511] width 90 height 23
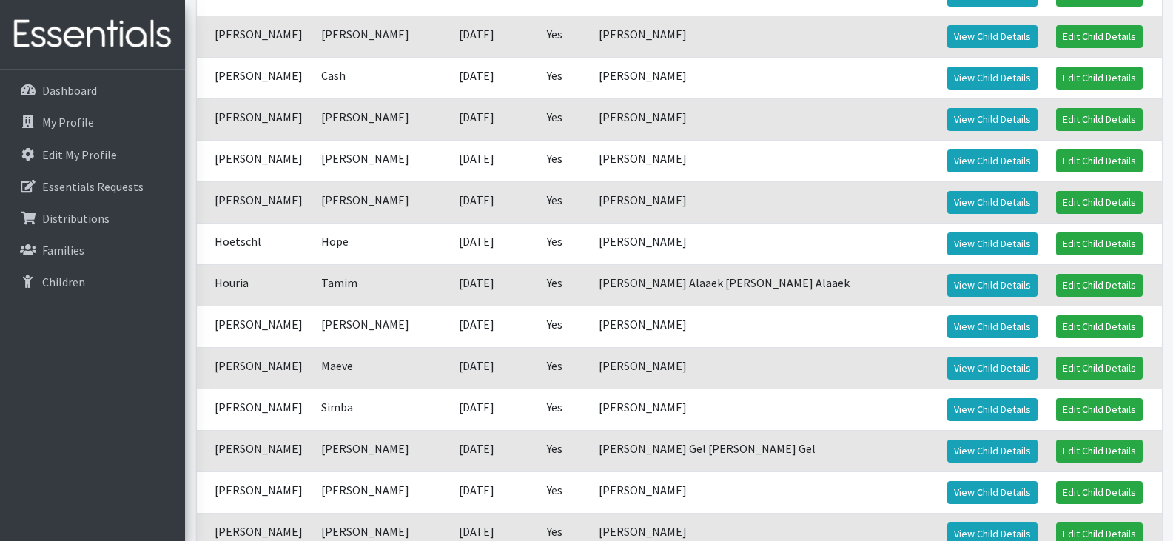
scroll to position [719, 0]
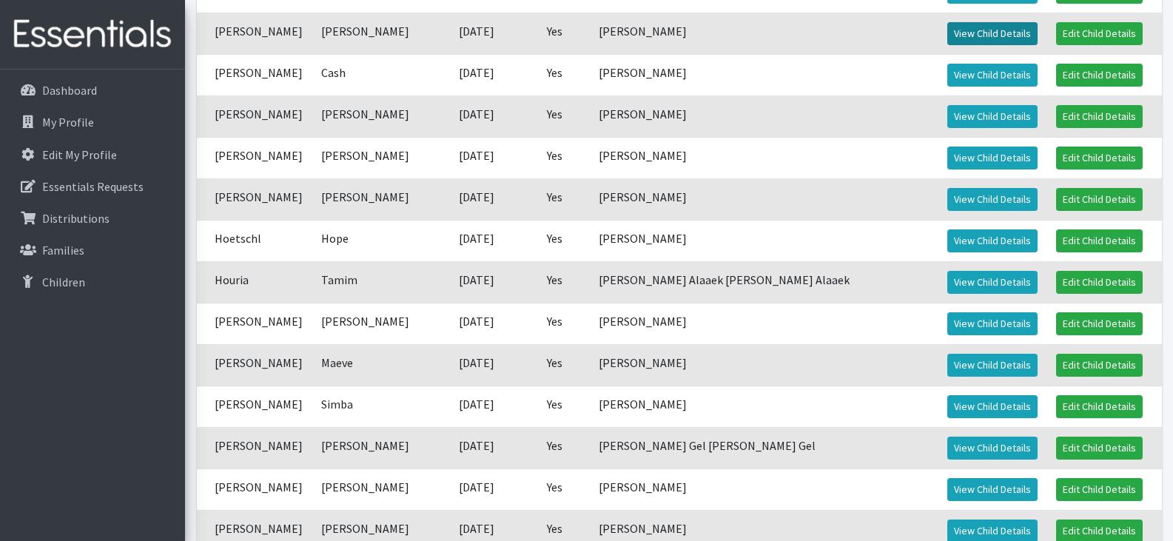
click at [958, 30] on link "View Child Details" at bounding box center [992, 33] width 90 height 23
click at [947, 70] on link "View Child Details" at bounding box center [992, 75] width 90 height 23
click at [988, 118] on link "View Child Details" at bounding box center [992, 116] width 90 height 23
click at [958, 196] on link "View Child Details" at bounding box center [992, 199] width 90 height 23
click at [958, 236] on link "View Child Details" at bounding box center [992, 240] width 90 height 23
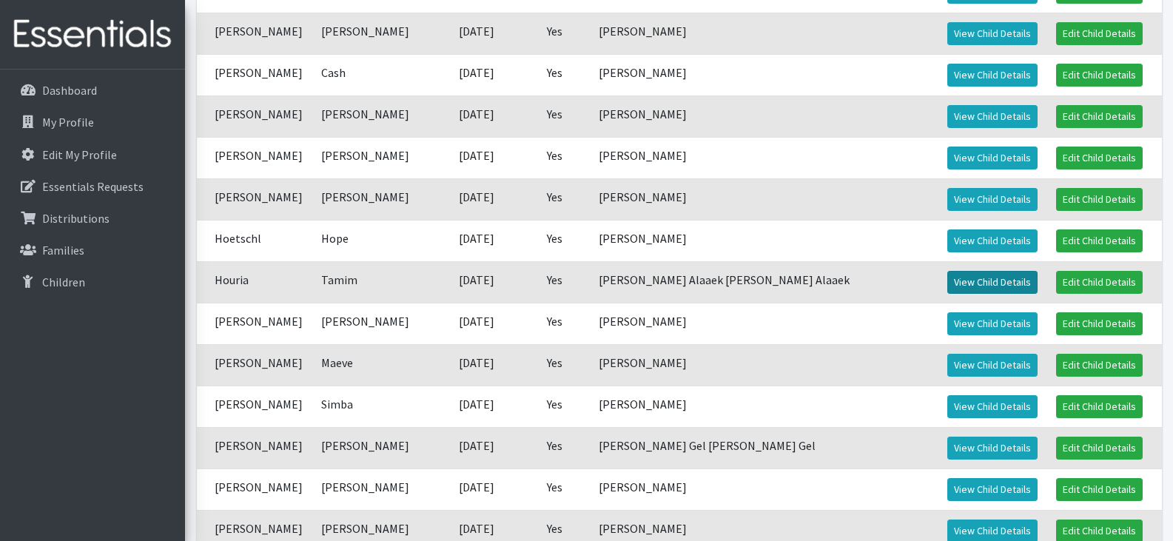
click at [953, 288] on link "View Child Details" at bounding box center [992, 282] width 90 height 23
click at [947, 322] on link "View Child Details" at bounding box center [992, 323] width 90 height 23
click at [947, 369] on link "View Child Details" at bounding box center [992, 365] width 90 height 23
click at [947, 403] on link "View Child Details" at bounding box center [992, 406] width 90 height 23
click at [947, 449] on link "View Child Details" at bounding box center [992, 448] width 90 height 23
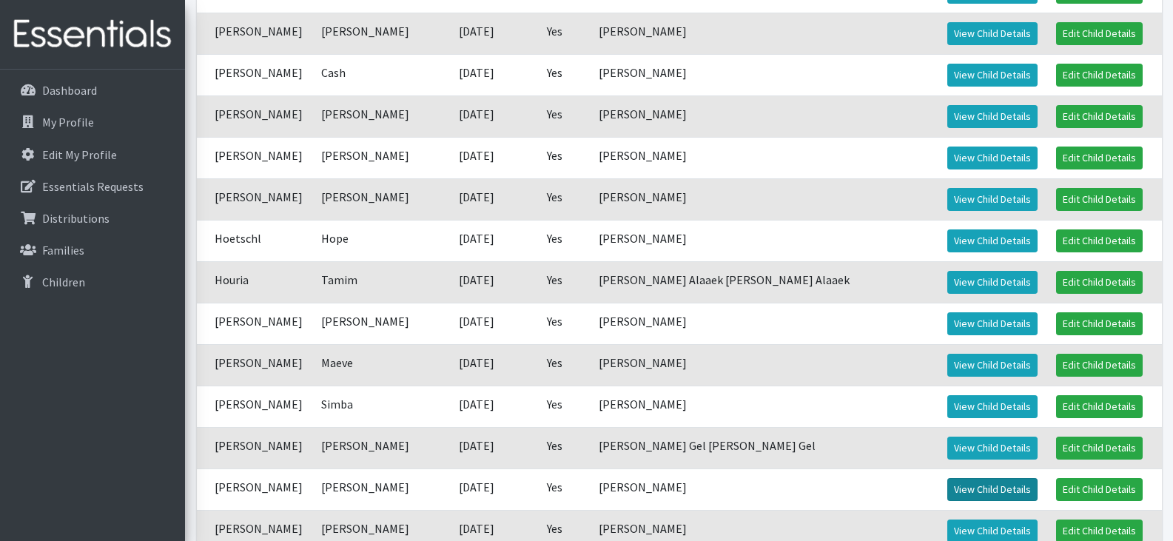
click at [947, 491] on link "View Child Details" at bounding box center [992, 489] width 90 height 23
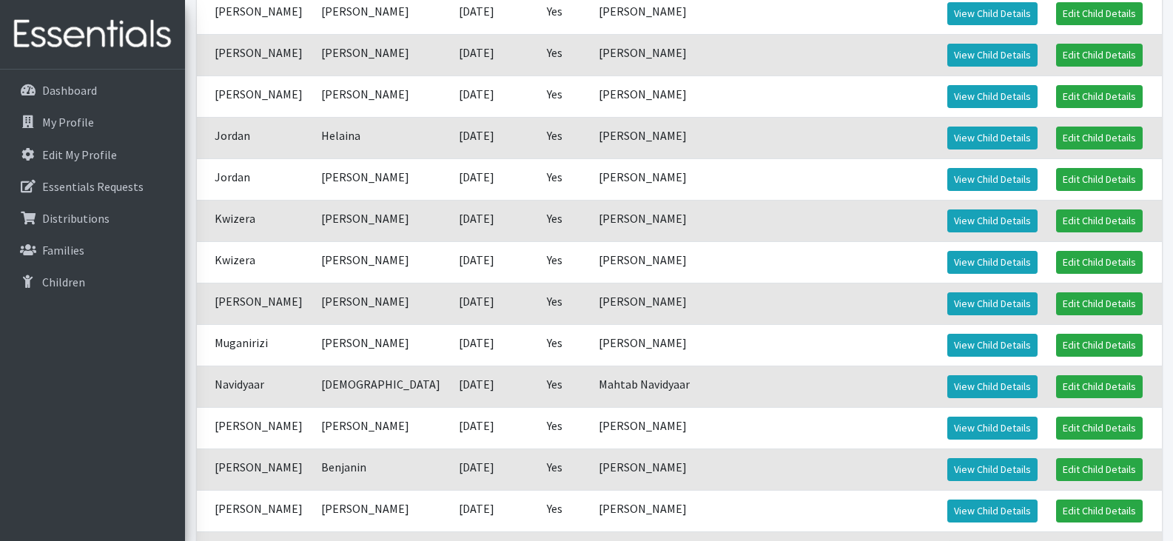
scroll to position [1232, 0]
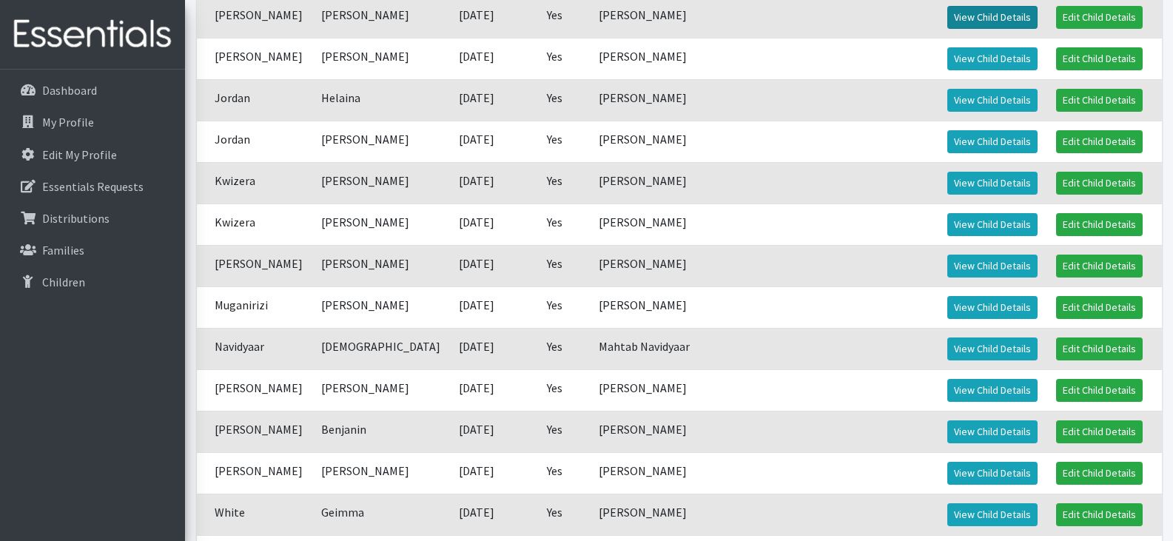
click at [947, 20] on link "View Child Details" at bounding box center [992, 17] width 90 height 23
click at [947, 55] on link "View Child Details" at bounding box center [992, 58] width 90 height 23
click at [947, 95] on link "View Child Details" at bounding box center [992, 100] width 90 height 23
click at [953, 176] on link "View Child Details" at bounding box center [992, 183] width 90 height 23
click at [961, 221] on link "View Child Details" at bounding box center [992, 224] width 90 height 23
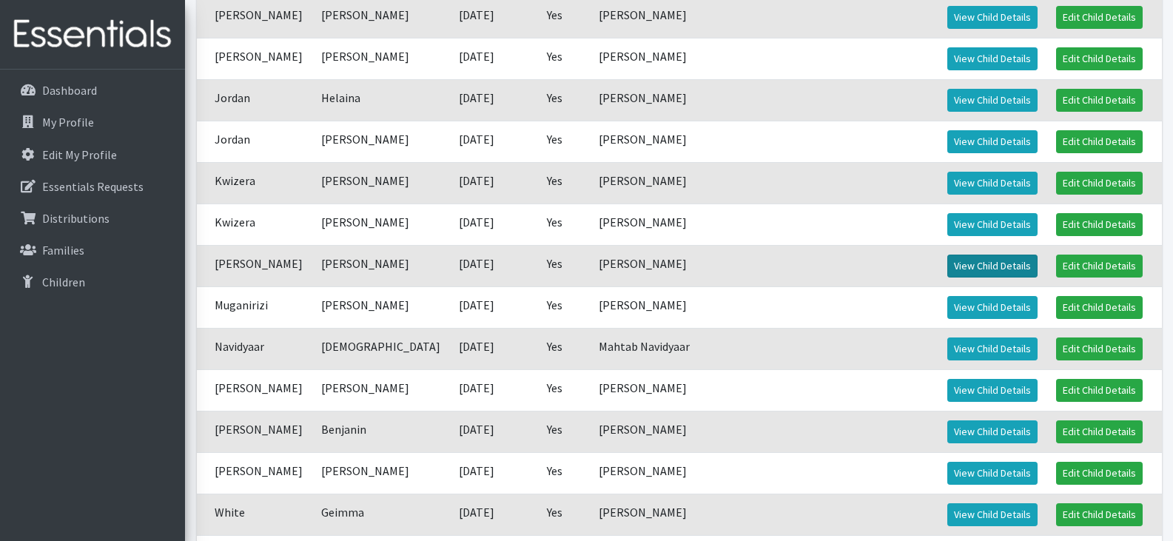
click at [947, 266] on link "View Child Details" at bounding box center [992, 266] width 90 height 23
click at [947, 304] on link "View Child Details" at bounding box center [992, 307] width 90 height 23
click at [947, 431] on link "View Child Details" at bounding box center [992, 431] width 90 height 23
click at [947, 480] on link "View Child Details" at bounding box center [992, 473] width 90 height 23
click at [969, 511] on link "View Child Details" at bounding box center [992, 514] width 90 height 23
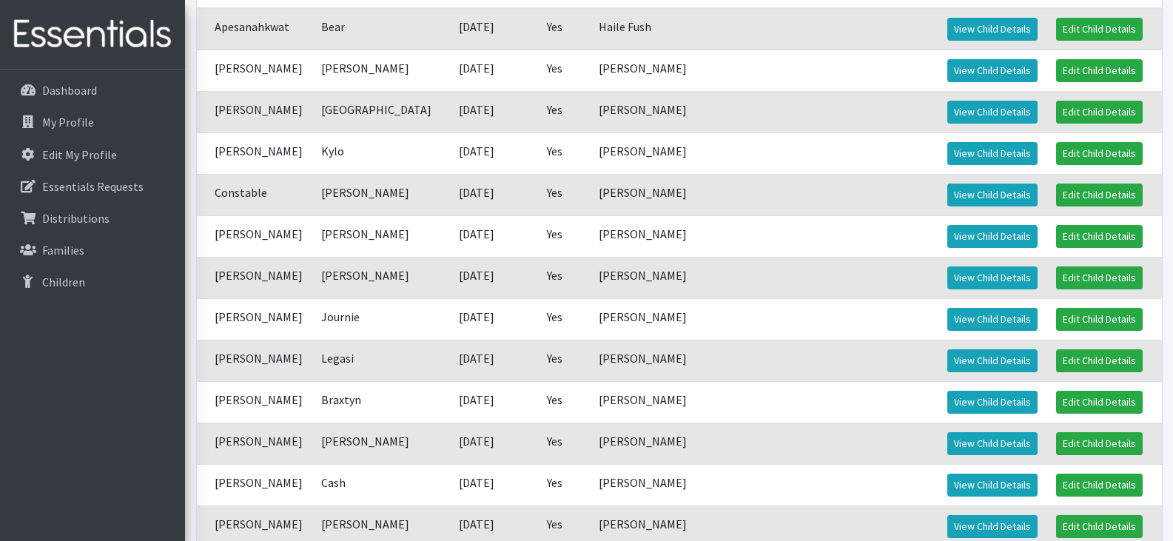
scroll to position [0, 0]
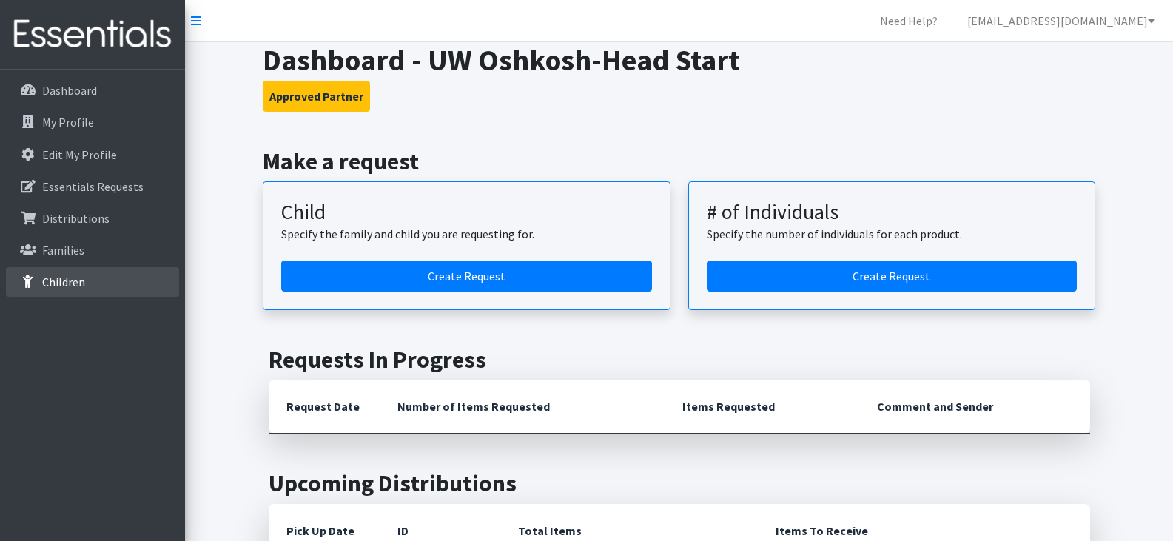
click at [95, 285] on link "Children" at bounding box center [92, 282] width 173 height 30
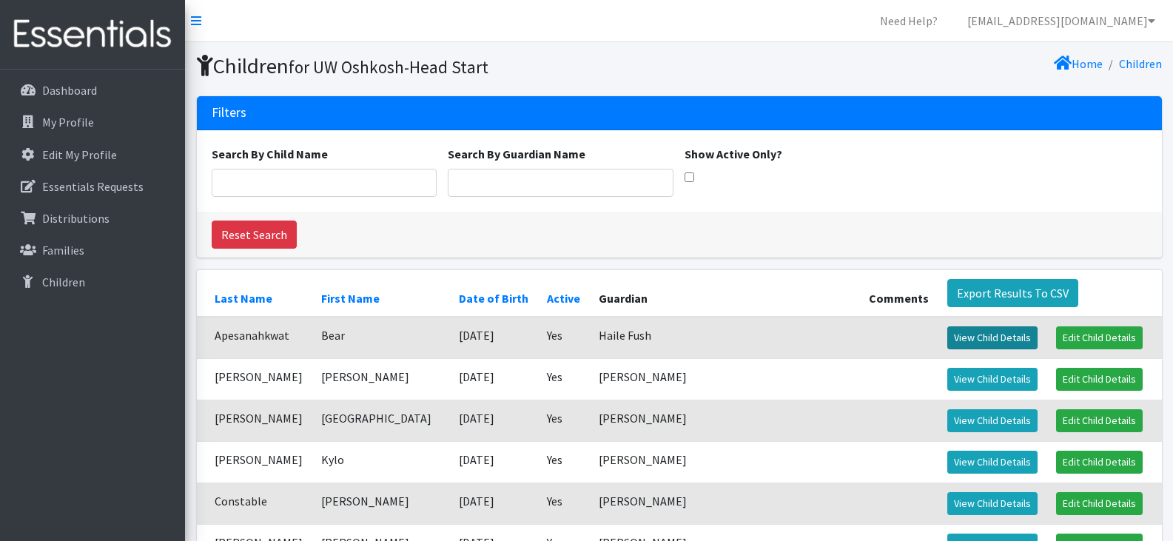
click at [948, 335] on link "View Child Details" at bounding box center [992, 337] width 90 height 23
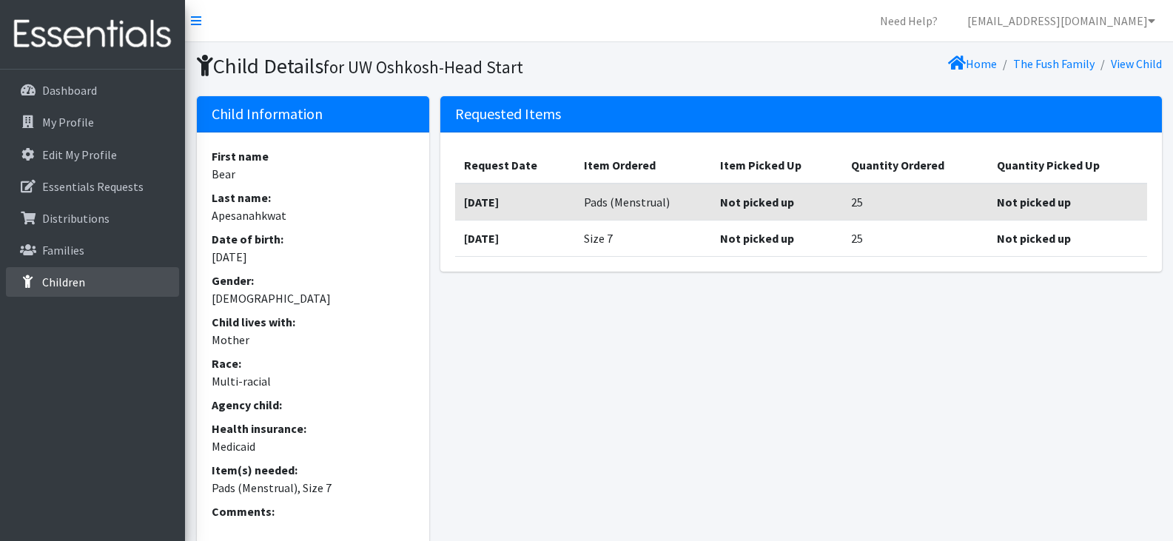
click at [66, 281] on p "Children" at bounding box center [63, 282] width 43 height 15
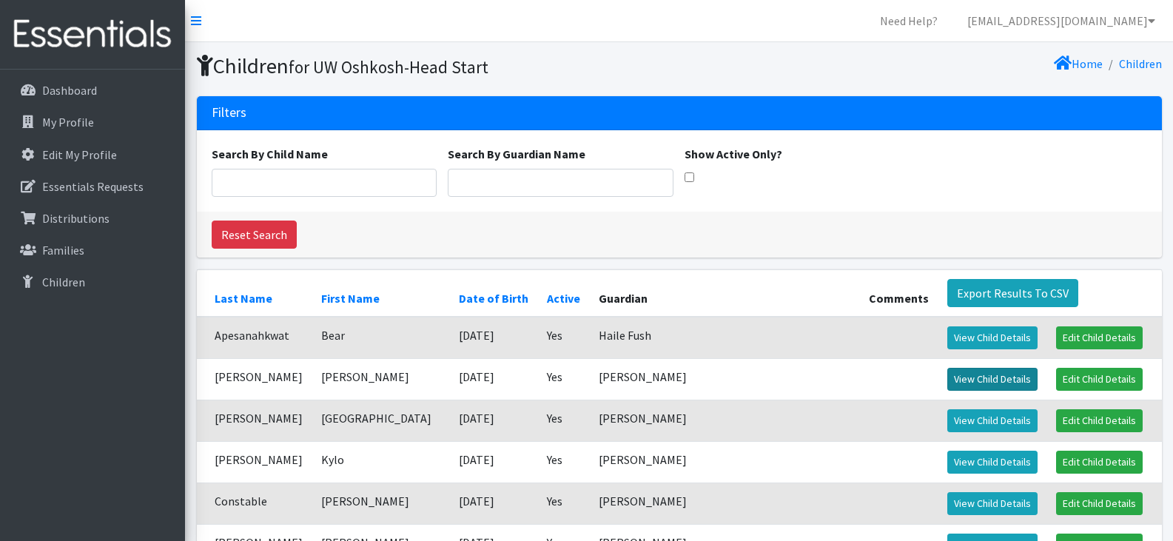
click at [947, 376] on link "View Child Details" at bounding box center [992, 379] width 90 height 23
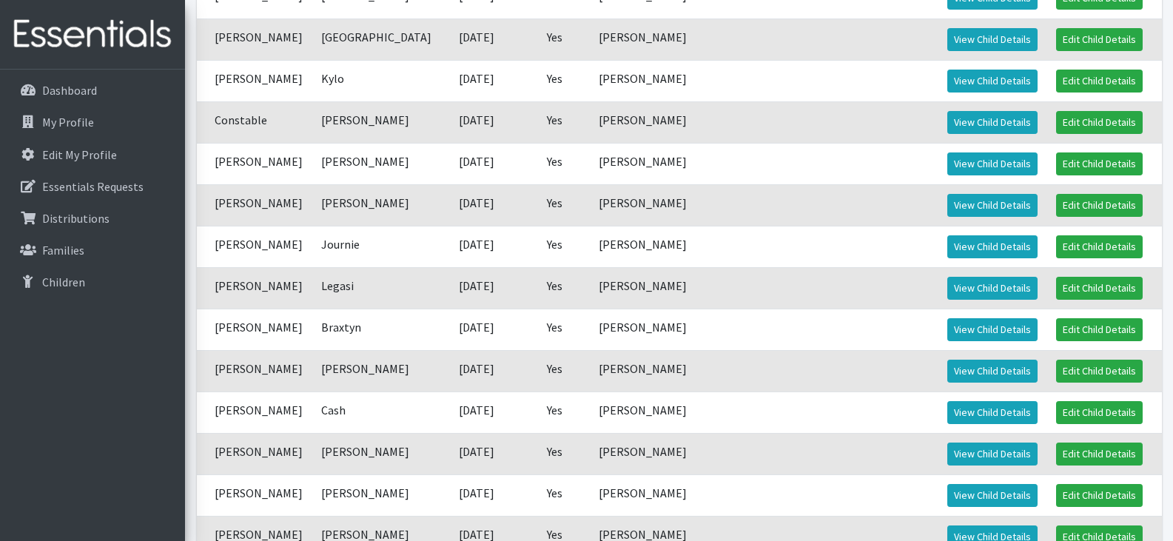
scroll to position [386, 0]
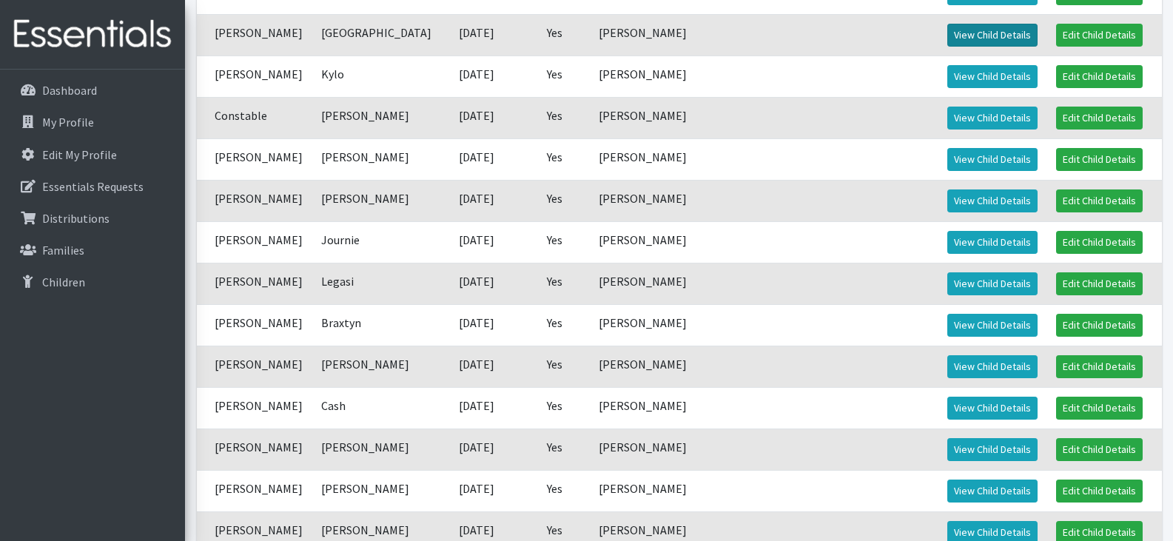
click at [947, 30] on link "View Child Details" at bounding box center [992, 35] width 90 height 23
click at [947, 71] on link "View Child Details" at bounding box center [992, 76] width 90 height 23
click at [969, 118] on link "View Child Details" at bounding box center [992, 118] width 90 height 23
click at [947, 158] on link "View Child Details" at bounding box center [992, 159] width 90 height 23
click at [982, 195] on link "View Child Details" at bounding box center [992, 200] width 90 height 23
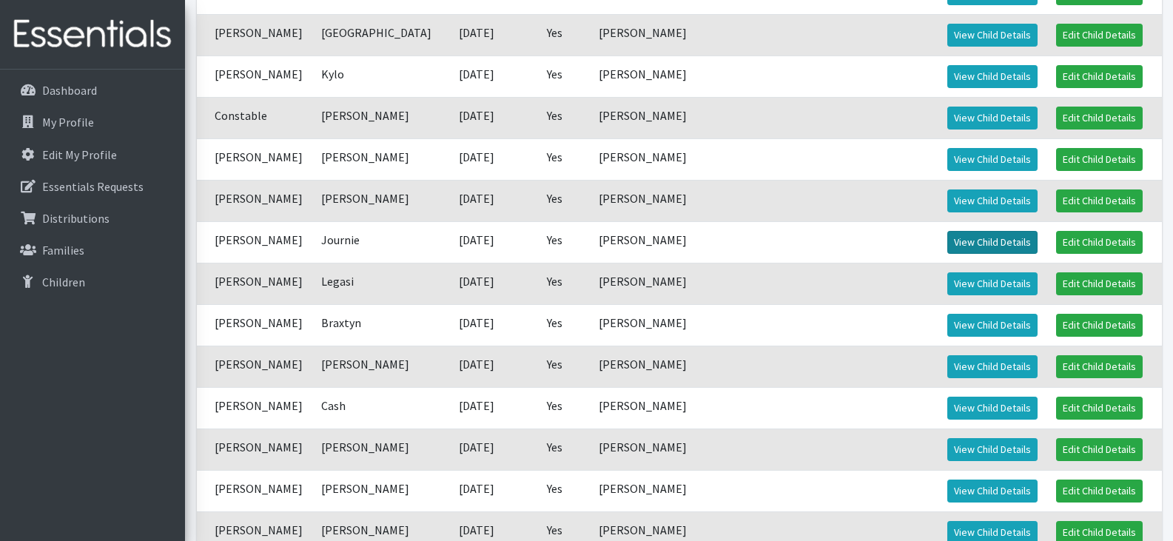
click at [950, 245] on link "View Child Details" at bounding box center [992, 242] width 90 height 23
click at [947, 282] on link "View Child Details" at bounding box center [992, 283] width 90 height 23
click at [947, 326] on link "View Child Details" at bounding box center [992, 325] width 90 height 23
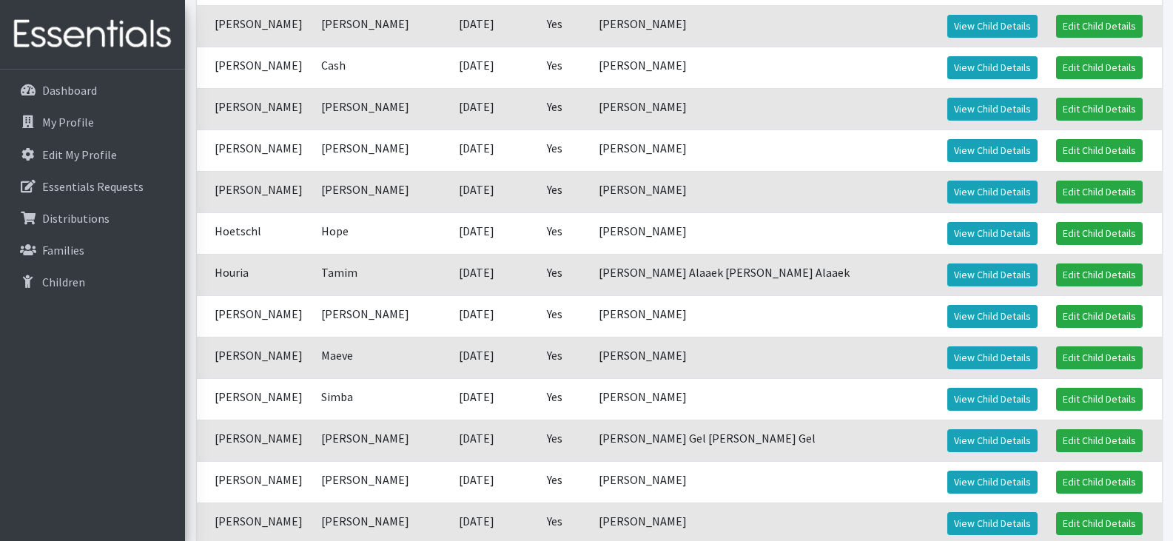
scroll to position [727, 0]
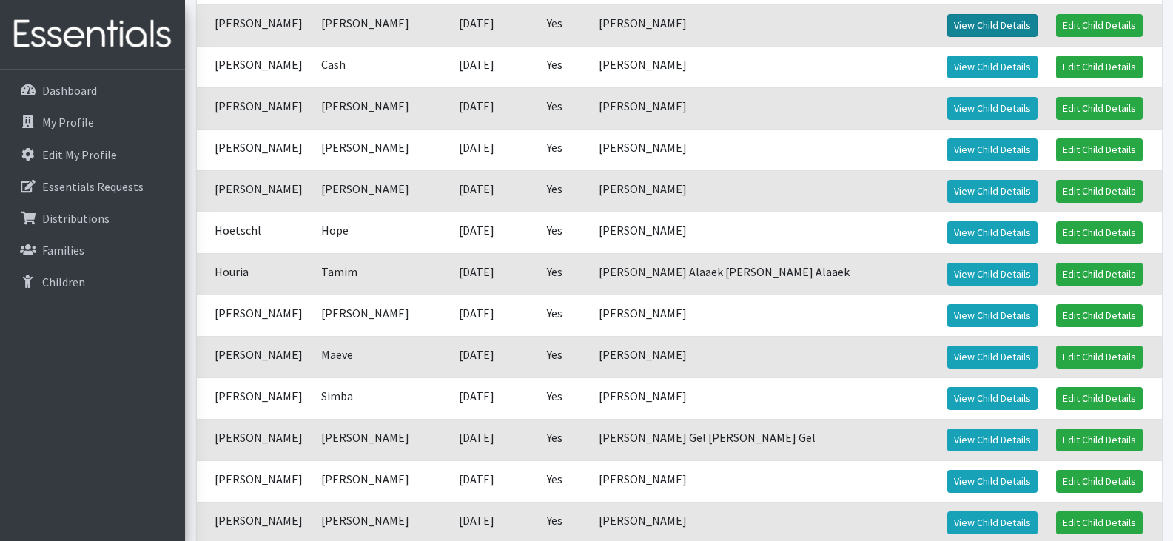
click at [947, 24] on link "View Child Details" at bounding box center [992, 25] width 90 height 23
click at [947, 67] on link "View Child Details" at bounding box center [992, 67] width 90 height 23
click at [955, 106] on link "View Child Details" at bounding box center [992, 108] width 90 height 23
click at [976, 144] on link "View Child Details" at bounding box center [992, 149] width 90 height 23
click at [947, 187] on link "View Child Details" at bounding box center [992, 191] width 90 height 23
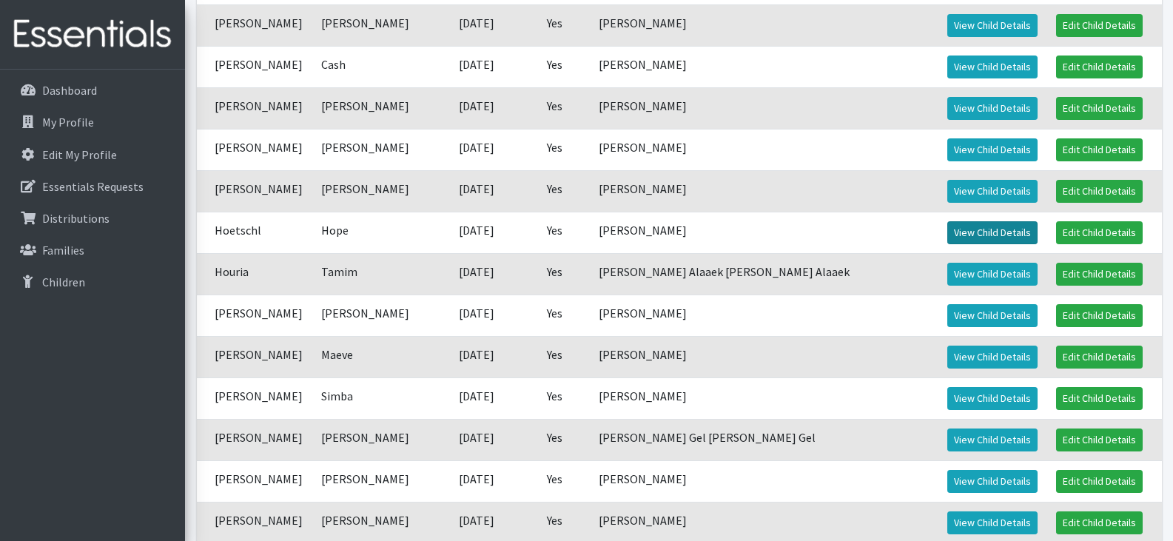
click at [975, 230] on link "View Child Details" at bounding box center [992, 232] width 90 height 23
click at [947, 269] on link "View Child Details" at bounding box center [992, 274] width 90 height 23
click at [947, 313] on link "View Child Details" at bounding box center [992, 315] width 90 height 23
click at [947, 356] on link "View Child Details" at bounding box center [992, 357] width 90 height 23
click at [947, 355] on link "View Child Details" at bounding box center [992, 357] width 90 height 23
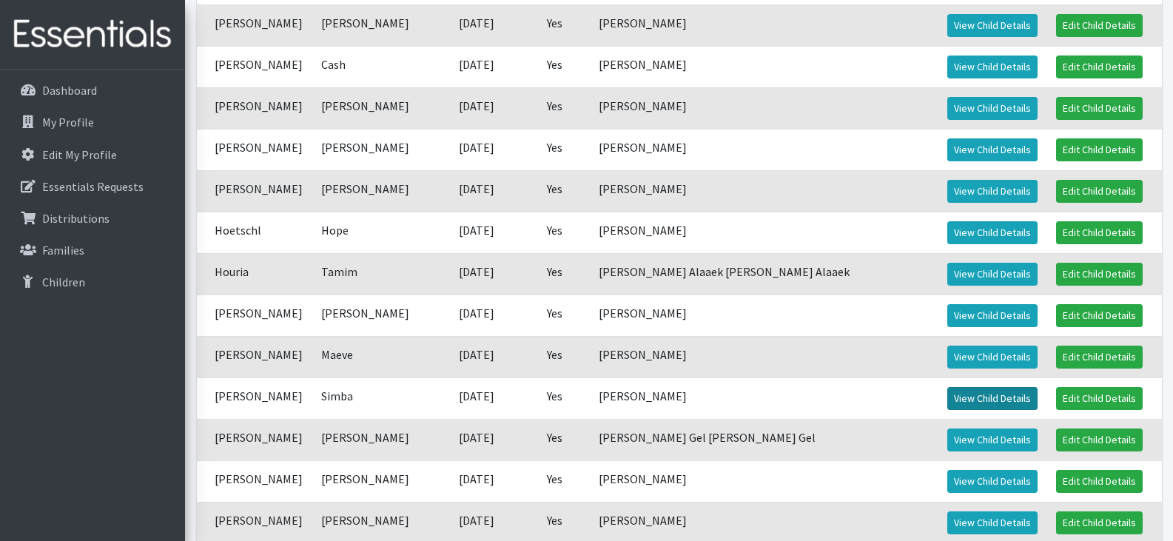
click at [956, 393] on link "View Child Details" at bounding box center [992, 398] width 90 height 23
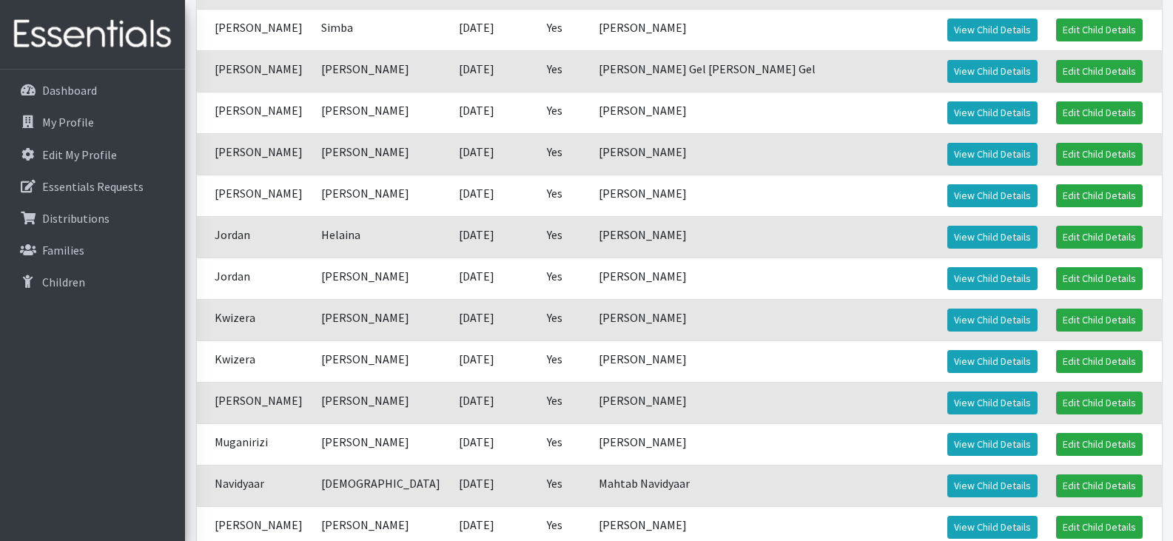
scroll to position [1103, 0]
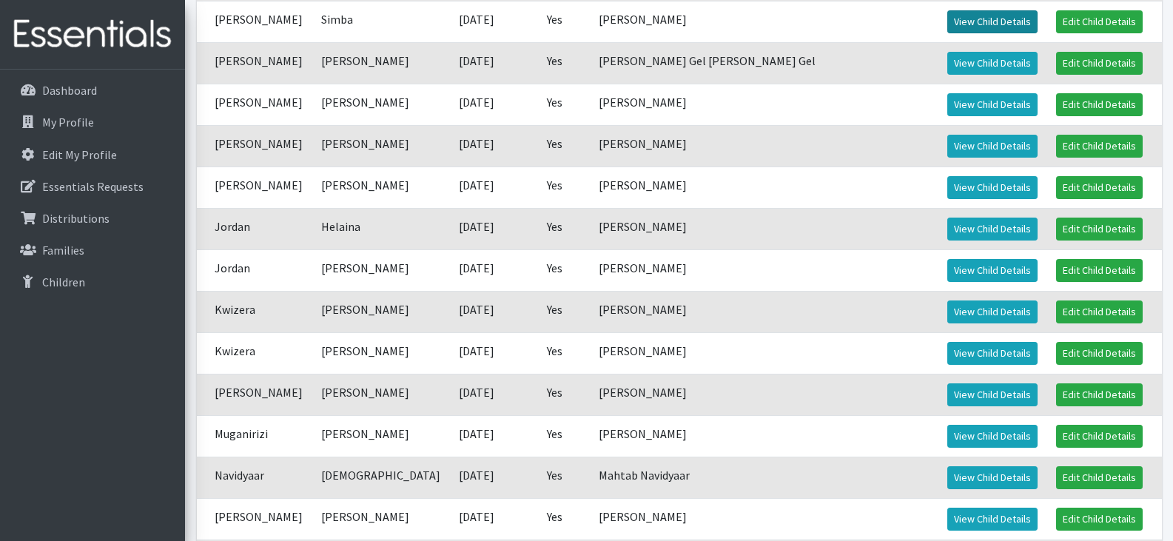
click at [947, 19] on link "View Child Details" at bounding box center [992, 21] width 90 height 23
click at [1063, 21] on link "Edit Child Details" at bounding box center [1099, 21] width 87 height 23
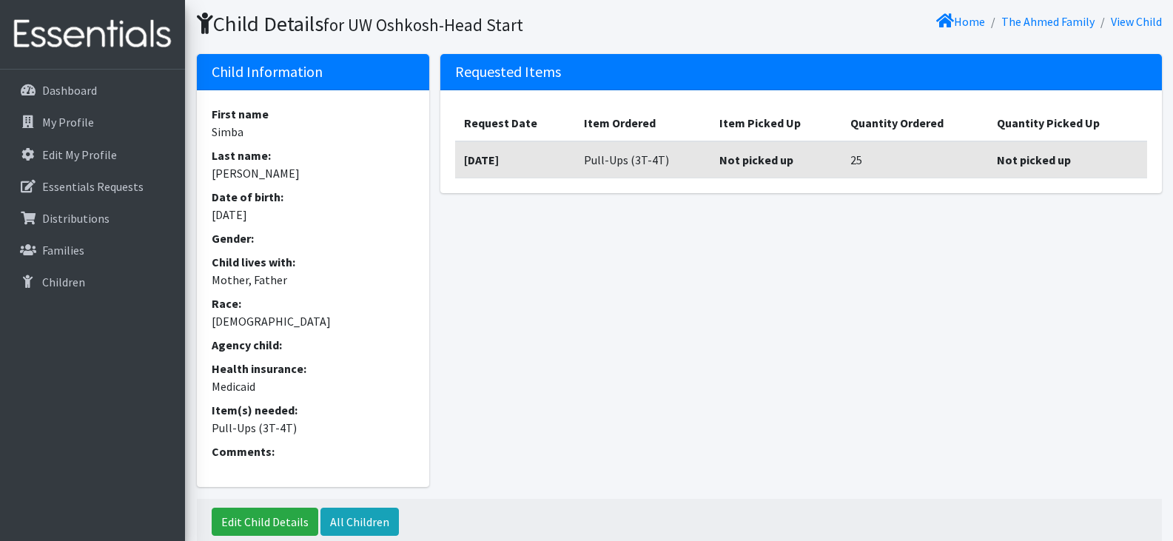
scroll to position [43, 0]
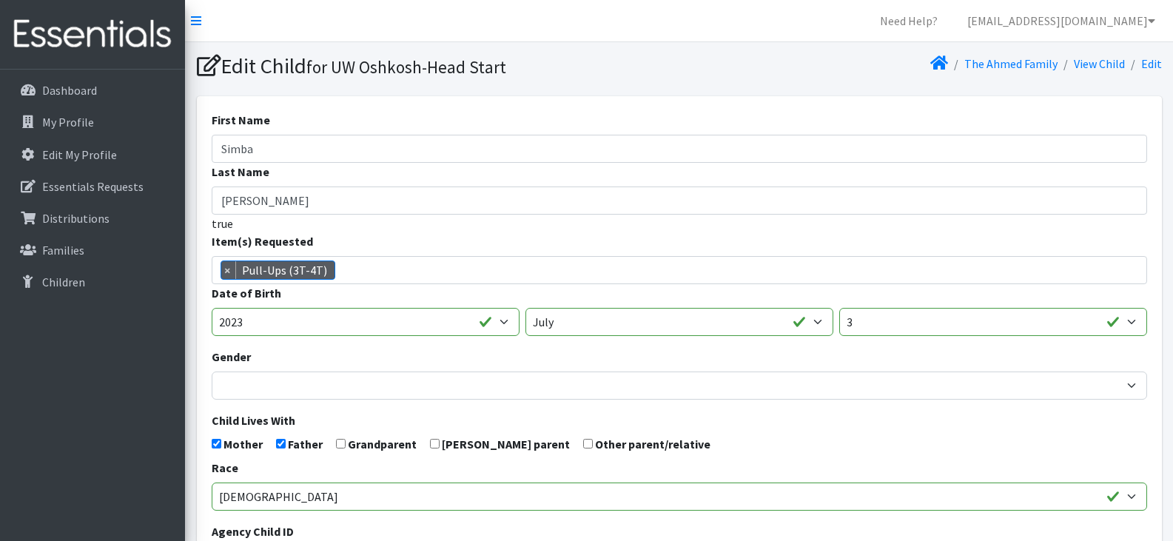
scroll to position [384, 0]
click at [391, 271] on span "× Pull-Ups (3T-4T)" at bounding box center [679, 270] width 935 height 28
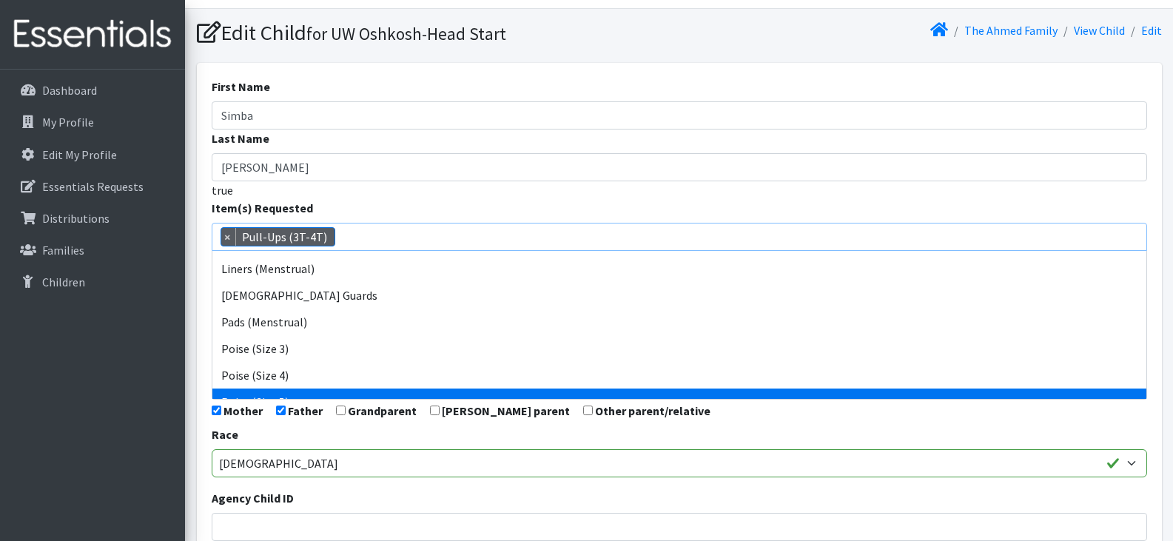
scroll to position [520, 0]
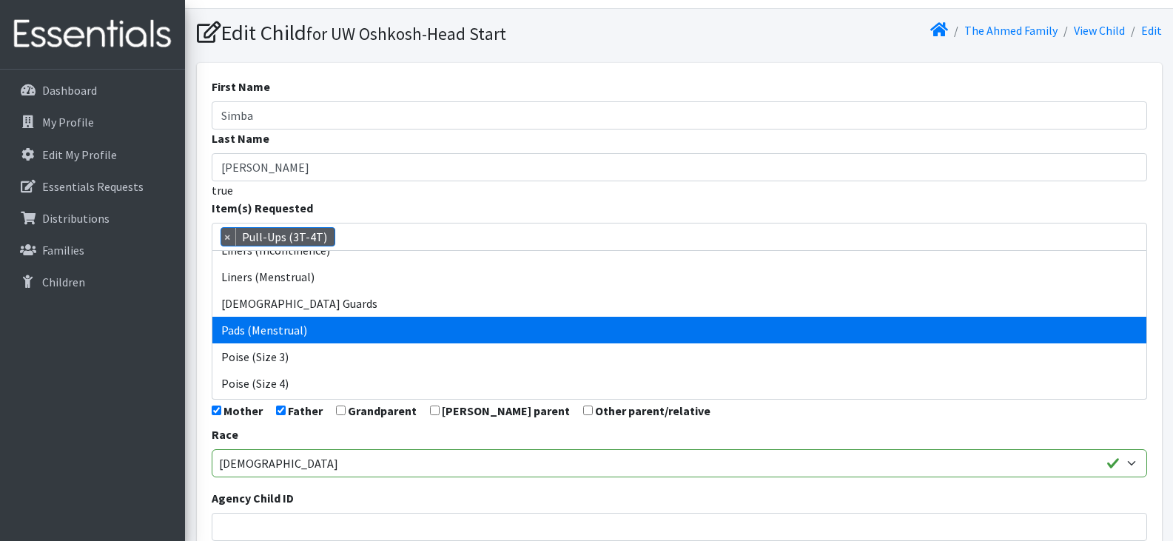
select select "14484"
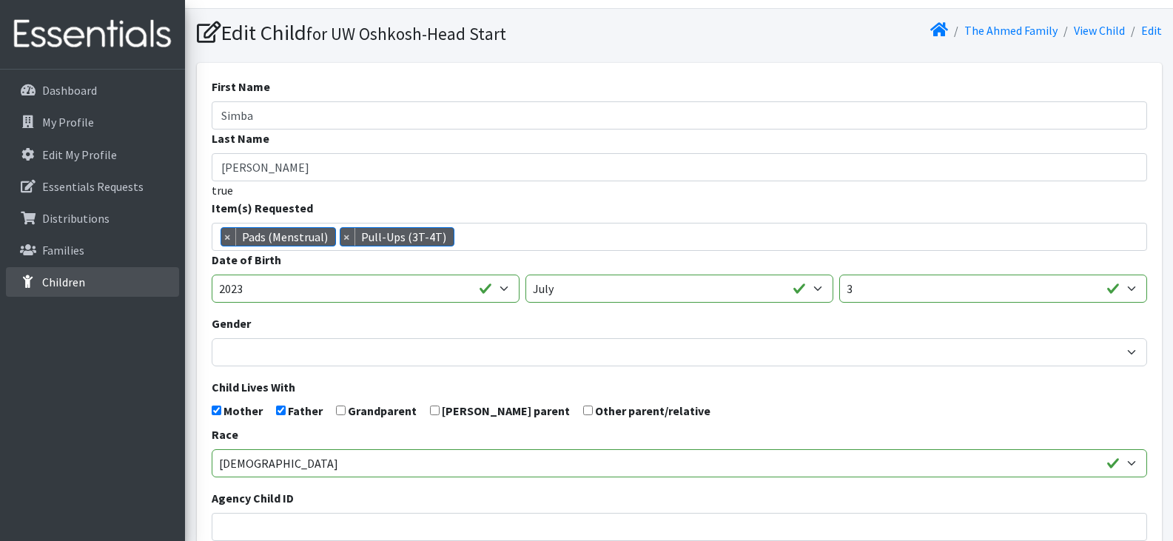
click at [97, 278] on link "Children" at bounding box center [92, 282] width 173 height 30
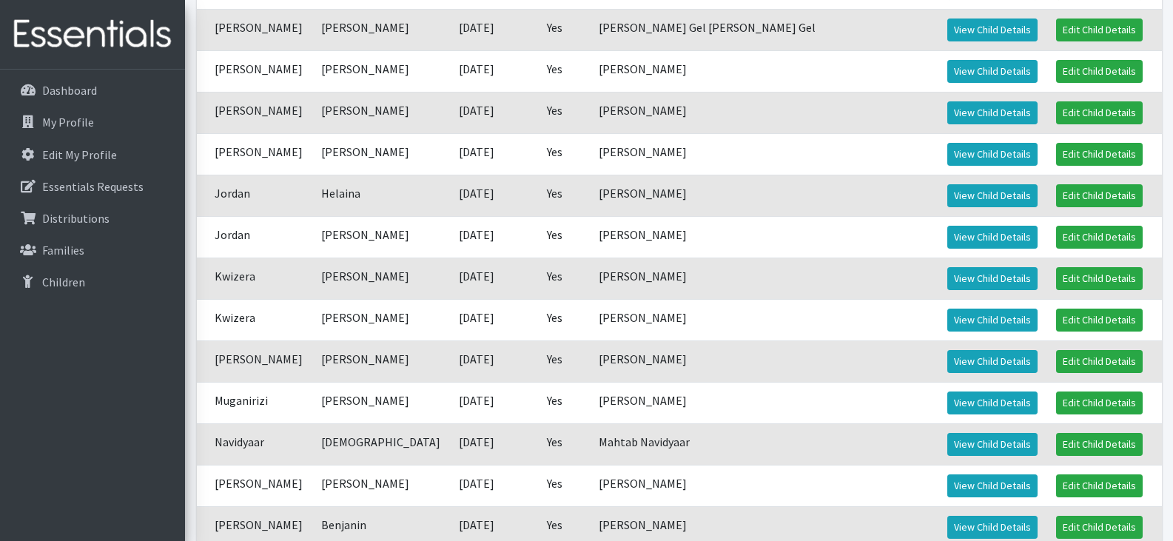
scroll to position [1138, 0]
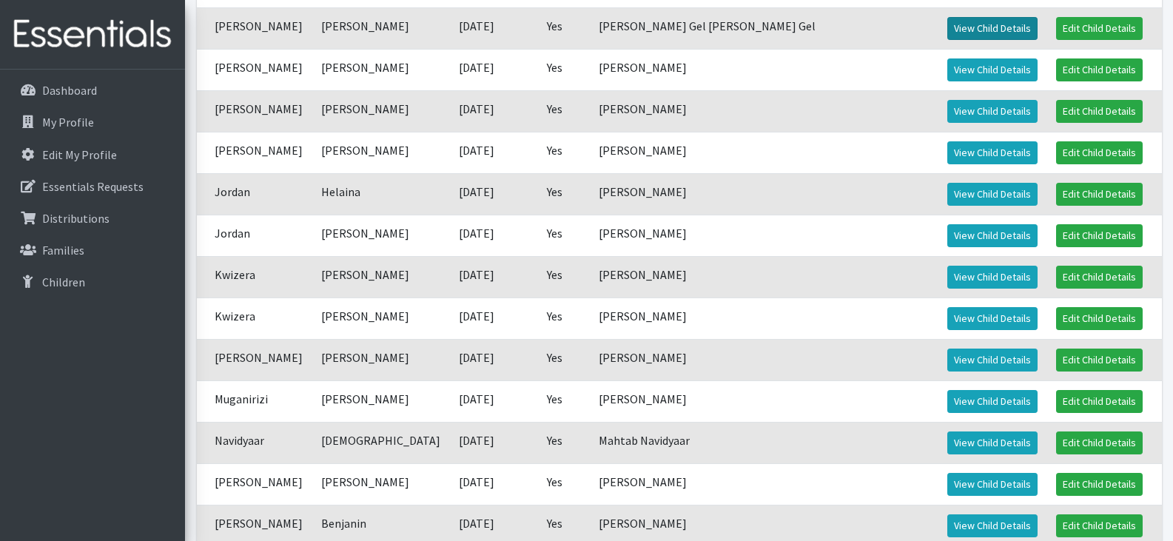
click at [947, 25] on link "View Child Details" at bounding box center [992, 28] width 90 height 23
click at [947, 70] on link "View Child Details" at bounding box center [992, 69] width 90 height 23
click at [947, 112] on link "View Child Details" at bounding box center [992, 111] width 90 height 23
click at [968, 150] on link "View Child Details" at bounding box center [992, 152] width 90 height 23
click at [960, 192] on link "View Child Details" at bounding box center [992, 194] width 90 height 23
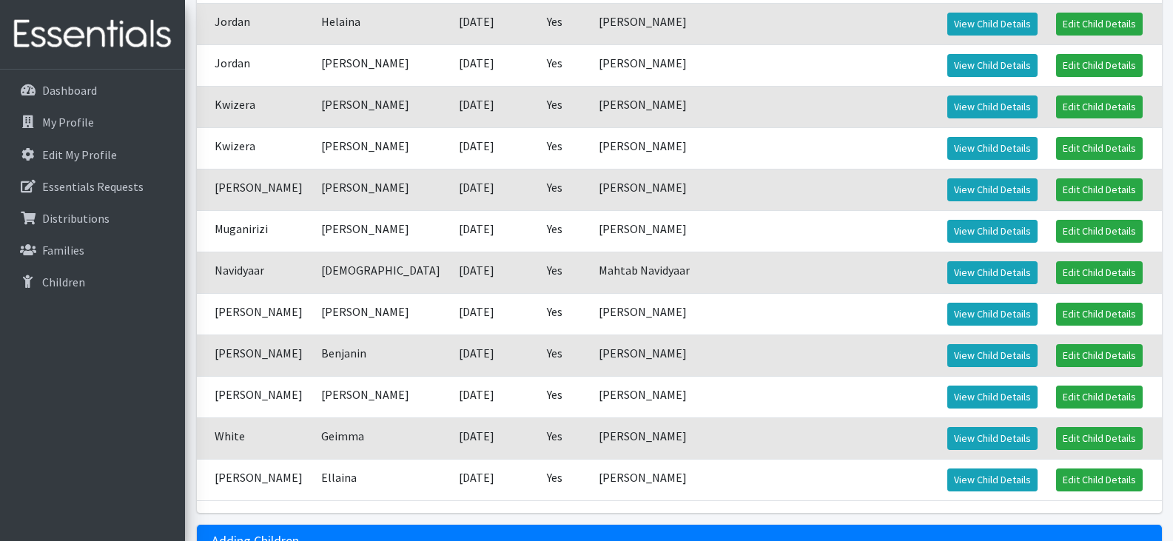
scroll to position [1309, 0]
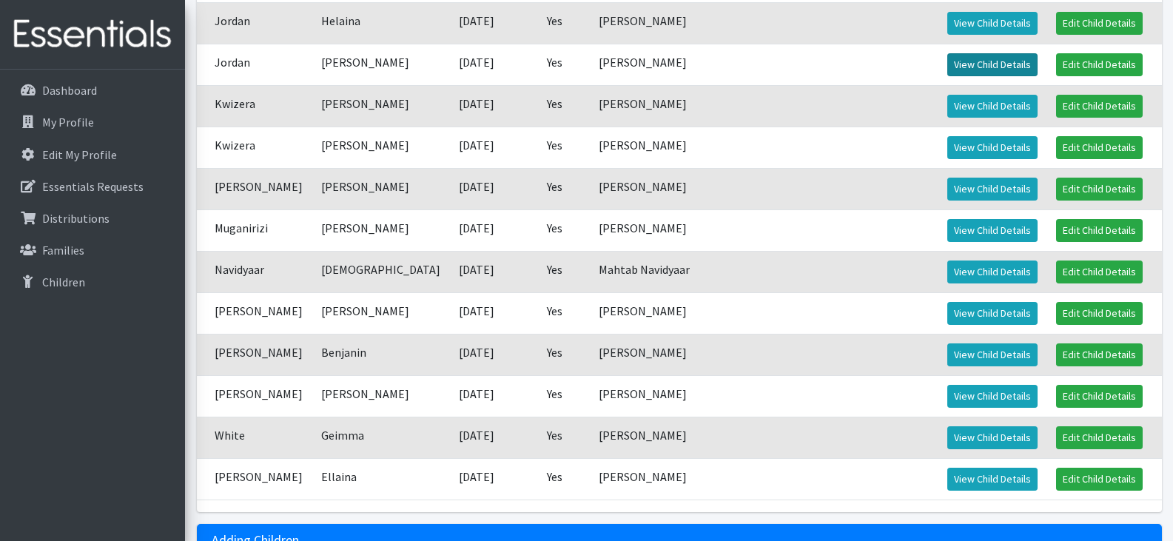
click at [947, 60] on link "View Child Details" at bounding box center [992, 64] width 90 height 23
click at [947, 21] on link "View Child Details" at bounding box center [992, 23] width 90 height 23
